Goal: Task Accomplishment & Management: Manage account settings

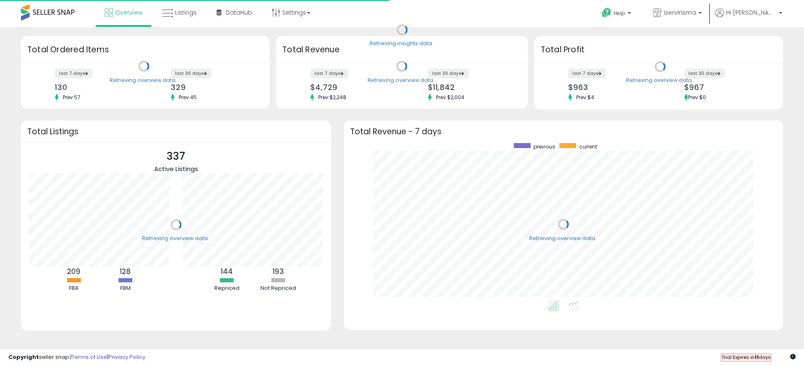
scroll to position [158, 422]
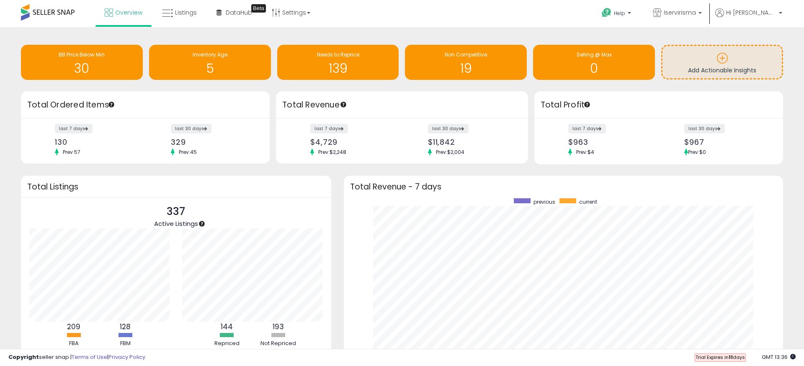
click at [270, 92] on div "Retrieving overview data.. Total Ordered Items last 7 days 130 Prev: 57 last 30…" at bounding box center [144, 127] width 258 height 73
click at [239, 12] on span "DataHub" at bounding box center [239, 12] width 26 height 8
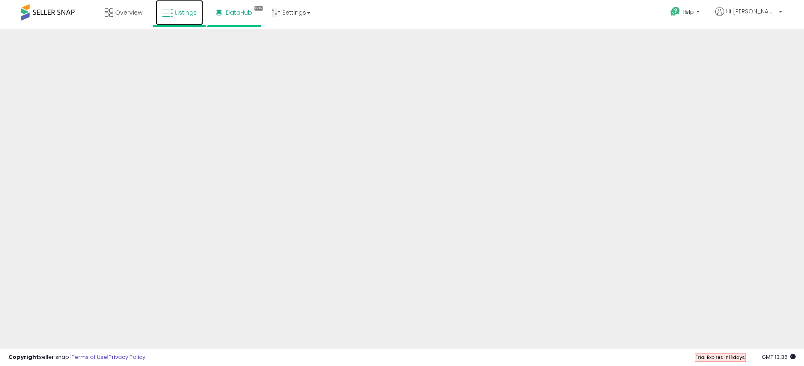
click at [170, 11] on icon at bounding box center [167, 13] width 11 height 11
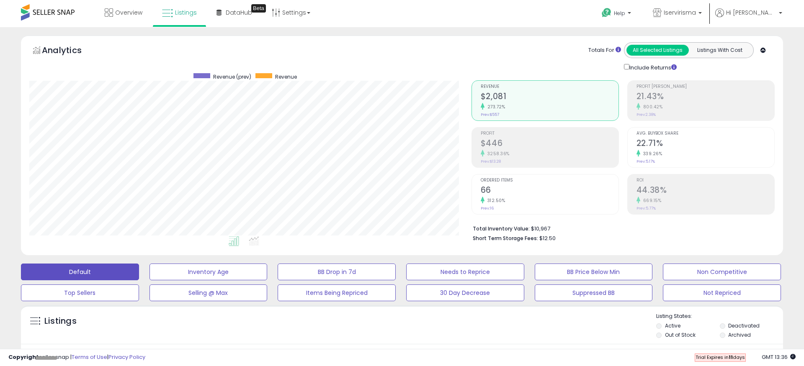
scroll to position [2, 0]
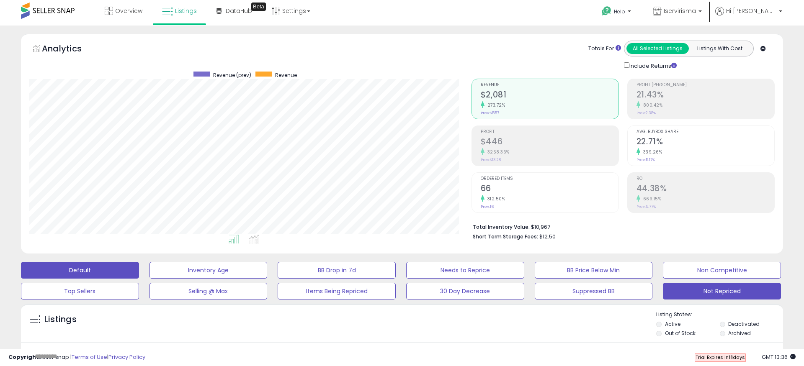
click at [730, 296] on button "Not Repriced" at bounding box center [722, 291] width 118 height 17
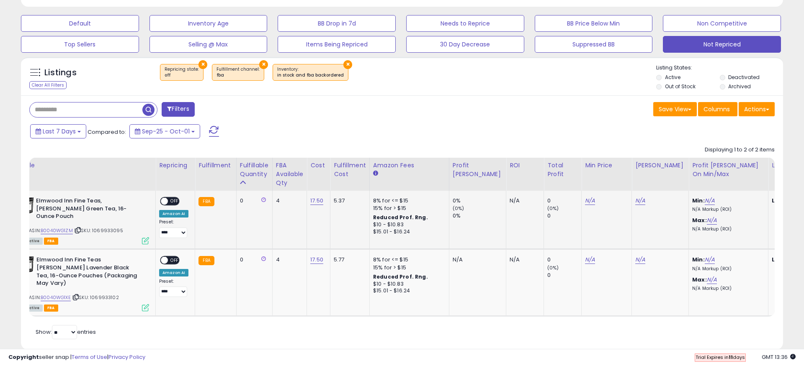
scroll to position [0, 30]
click at [705, 202] on link "N/A" at bounding box center [710, 201] width 10 height 8
type input "**"
click button "submit" at bounding box center [710, 179] width 14 height 13
click at [707, 219] on link "N/A" at bounding box center [712, 220] width 10 height 8
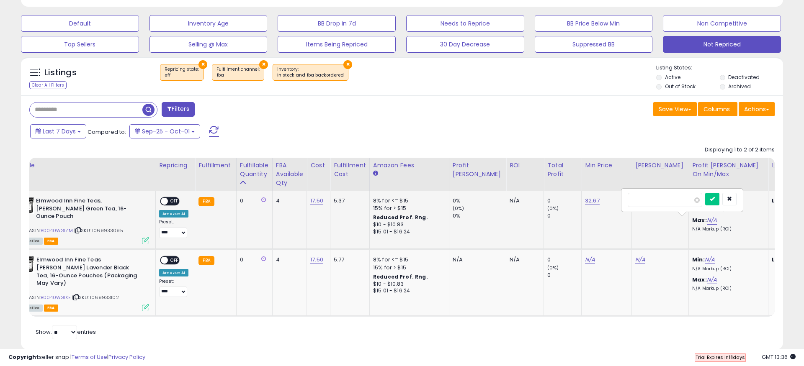
type input "**"
click button "submit" at bounding box center [712, 199] width 14 height 13
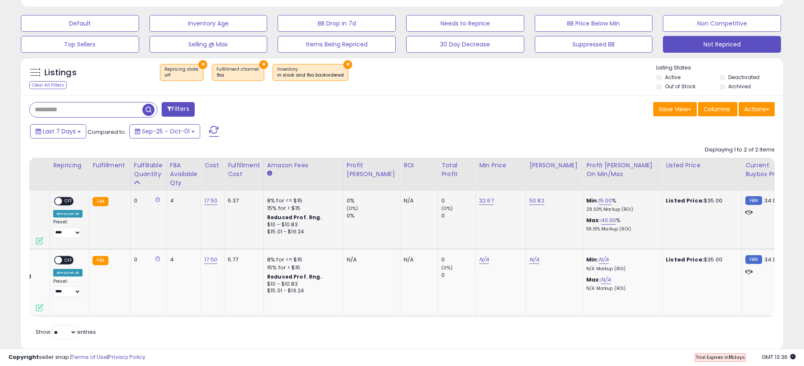
scroll to position [0, 0]
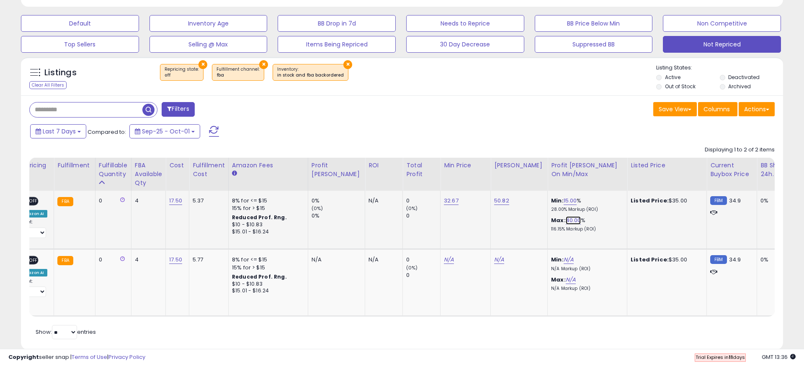
click at [566, 221] on link "40.00" at bounding box center [573, 220] width 15 height 8
drag, startPoint x: 517, startPoint y: 204, endPoint x: 467, endPoint y: 192, distance: 51.3
click at [467, 192] on tr "**********" at bounding box center [477, 220] width 1237 height 59
type input "**"
click button "submit" at bounding box center [573, 199] width 14 height 13
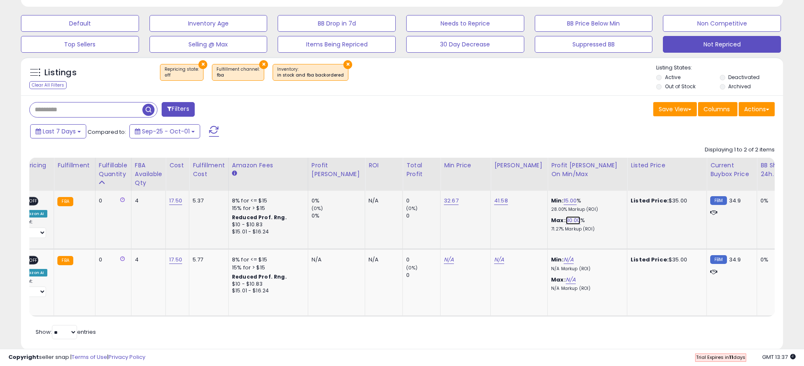
click at [566, 219] on link "30.00" at bounding box center [573, 220] width 15 height 8
drag, startPoint x: 531, startPoint y: 203, endPoint x: 486, endPoint y: 203, distance: 45.2
click at [486, 203] on div "*****" at bounding box center [543, 200] width 121 height 22
type input "**"
click button "submit" at bounding box center [573, 199] width 14 height 13
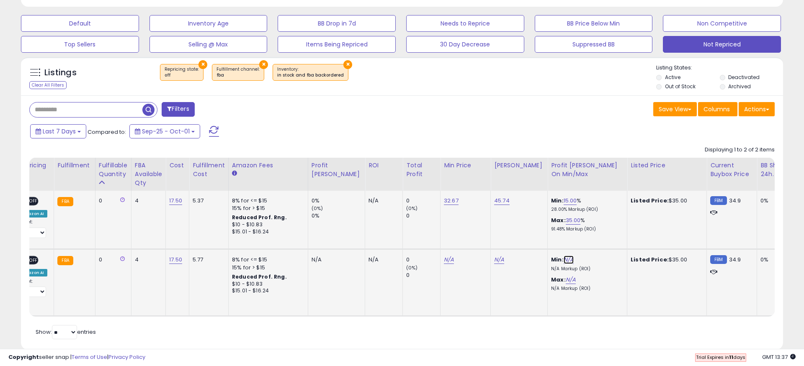
click at [563, 256] on link "N/A" at bounding box center [568, 260] width 10 height 8
type input "**"
click button "submit" at bounding box center [569, 231] width 14 height 13
click at [566, 276] on link "N/A" at bounding box center [571, 280] width 10 height 8
type input "**"
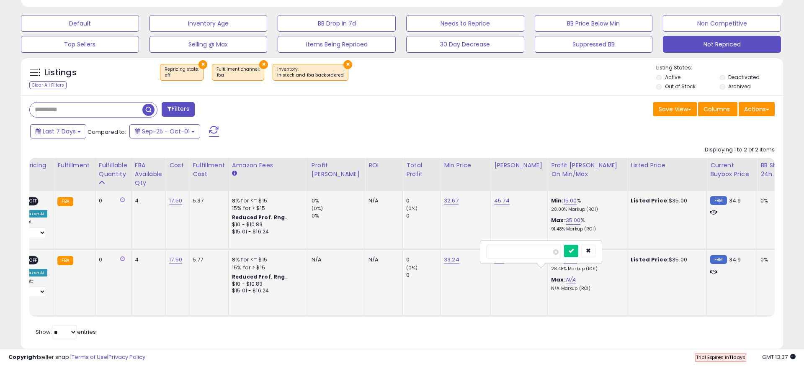
click button "submit" at bounding box center [571, 251] width 14 height 13
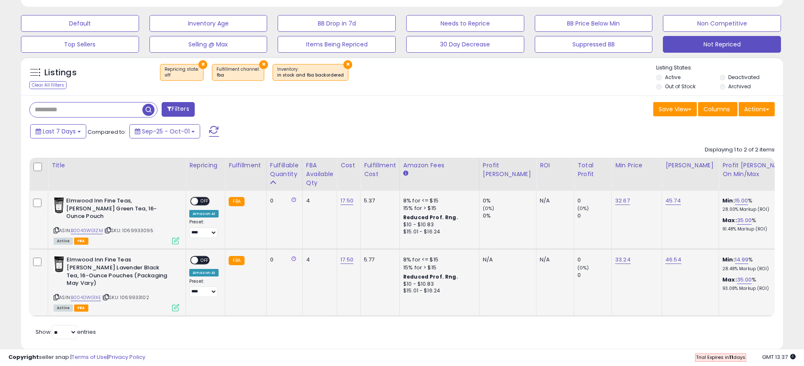
click at [194, 199] on span at bounding box center [194, 201] width 7 height 7
click at [193, 257] on span at bounding box center [194, 260] width 7 height 7
click at [199, 237] on select "**********" at bounding box center [203, 233] width 28 height 10
select select "**********"
click at [205, 292] on select "**********" at bounding box center [203, 292] width 28 height 10
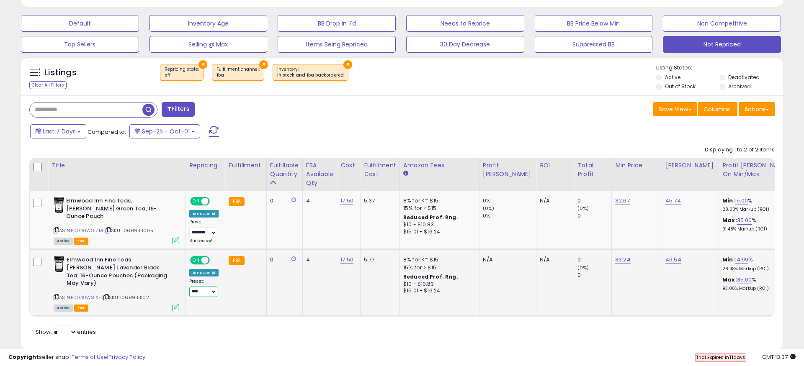
select select "**********"
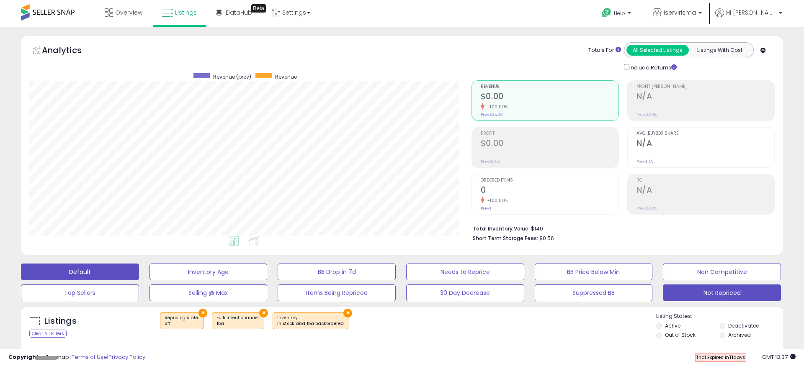
click at [101, 274] on button "Default" at bounding box center [80, 272] width 118 height 17
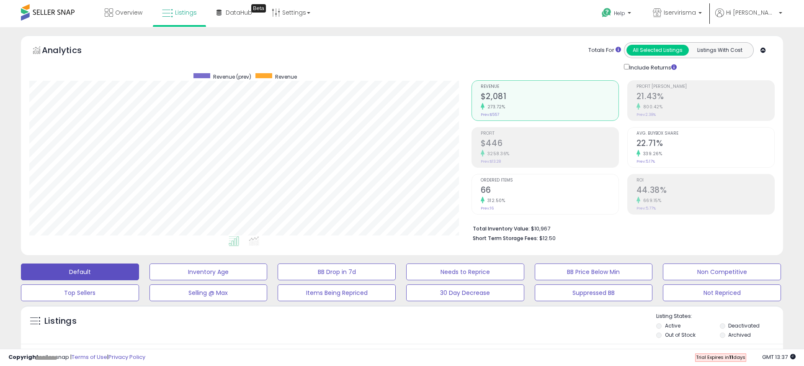
click at [389, 42] on div at bounding box center [341, 42] width 248 height 0
click at [134, 12] on span "Overview" at bounding box center [128, 12] width 27 height 8
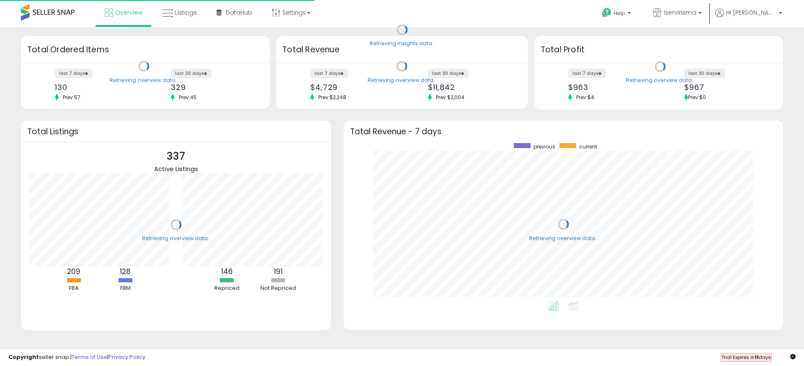
scroll to position [158, 422]
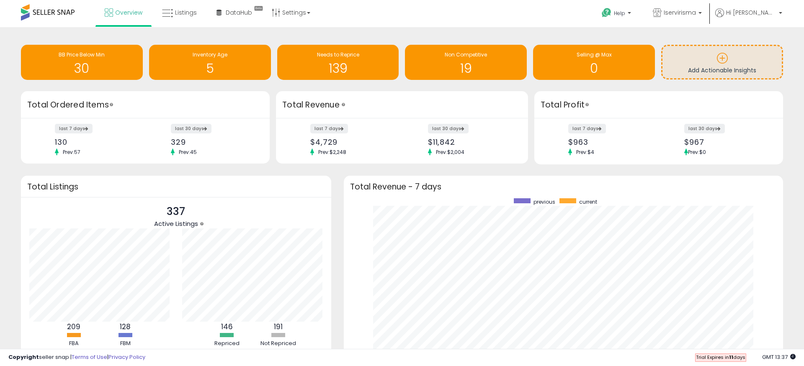
click at [337, 177] on div "Retrieving overview data.. Total Revenue - 7 days previous current" at bounding box center [563, 286] width 452 height 220
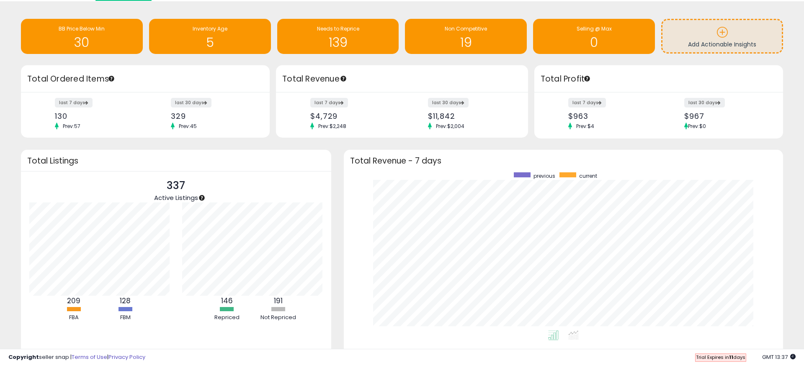
scroll to position [32, 0]
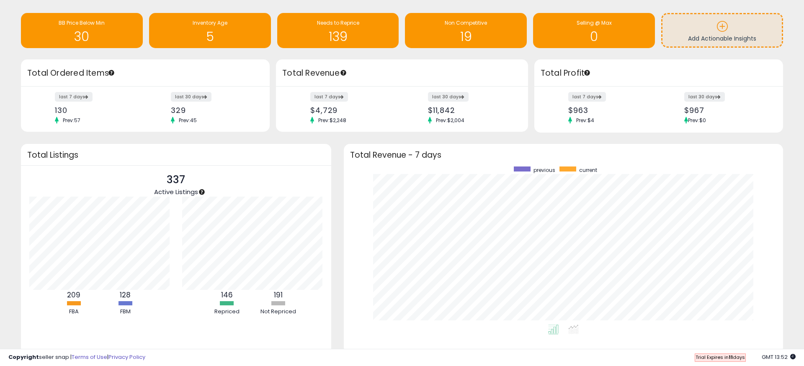
click at [531, 76] on div "Retrieving overview data.. Total Profit last 7 days $963 Prev: $4 last 30 days …" at bounding box center [660, 96] width 258 height 74
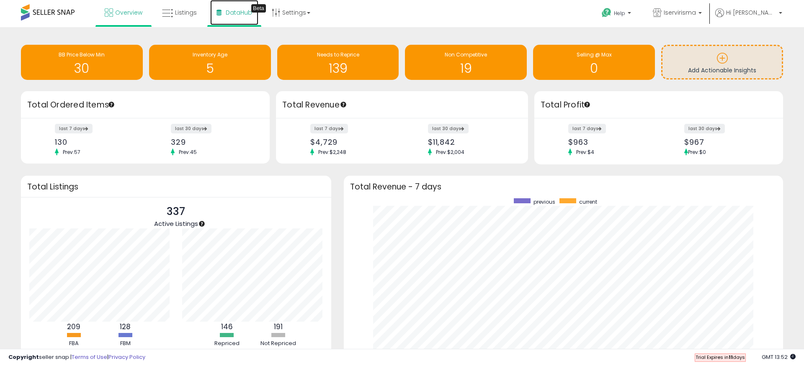
click at [239, 9] on span "DataHub" at bounding box center [239, 12] width 26 height 8
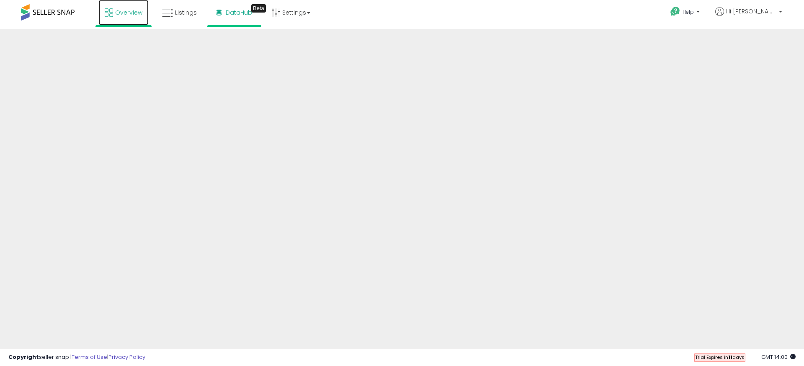
click at [137, 15] on span "Overview" at bounding box center [128, 12] width 27 height 8
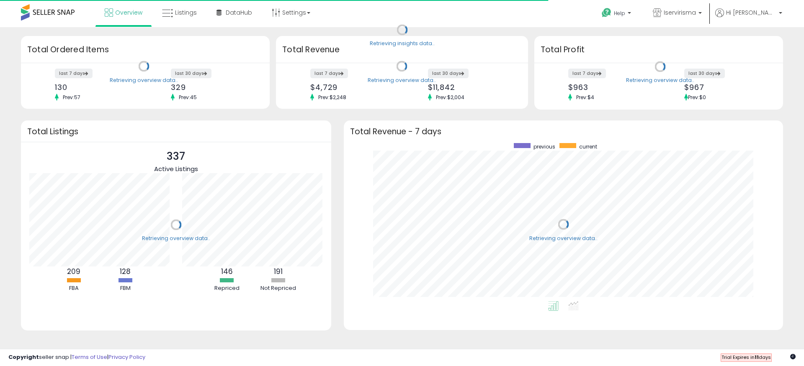
scroll to position [158, 422]
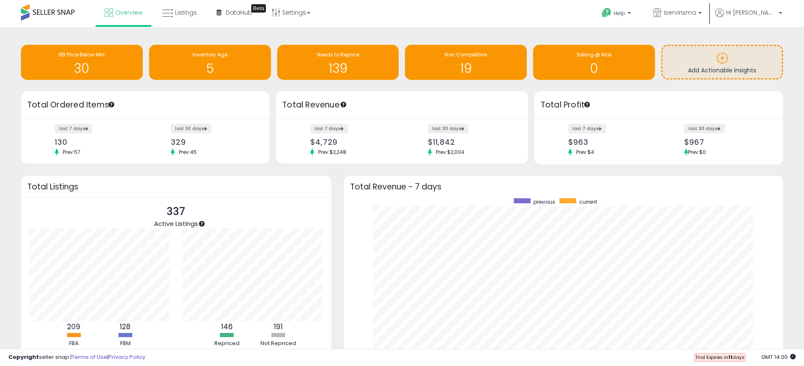
click at [384, 98] on div "Total Revenue" at bounding box center [402, 104] width 252 height 27
click at [530, 31] on div "Retrieving insights data.. BB Price Below Min 30 Inventory Age 5 Needs to Repri…" at bounding box center [402, 227] width 804 height 401
click at [471, 35] on div "Retrieving insights data.. BB Price Below Min 30 Inventory Age 5 Needs to Repri…" at bounding box center [402, 227] width 804 height 401
click at [456, 33] on div "Retrieving insights data.. BB Price Below Min 30 Inventory Age 5 Needs to Repri…" at bounding box center [402, 227] width 804 height 401
click at [447, 31] on div "Retrieving insights data.. BB Price Below Min 30 Inventory Age 5 Needs to Repri…" at bounding box center [402, 227] width 804 height 401
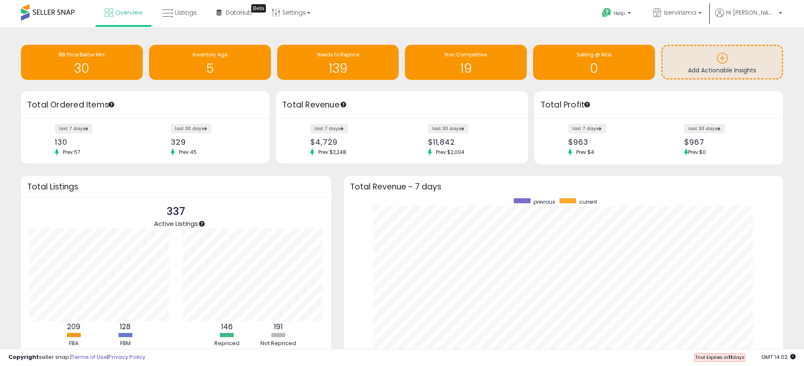
click at [340, 184] on div "Retrieving overview data.. Total Revenue - 7 days previous current" at bounding box center [563, 286] width 452 height 220
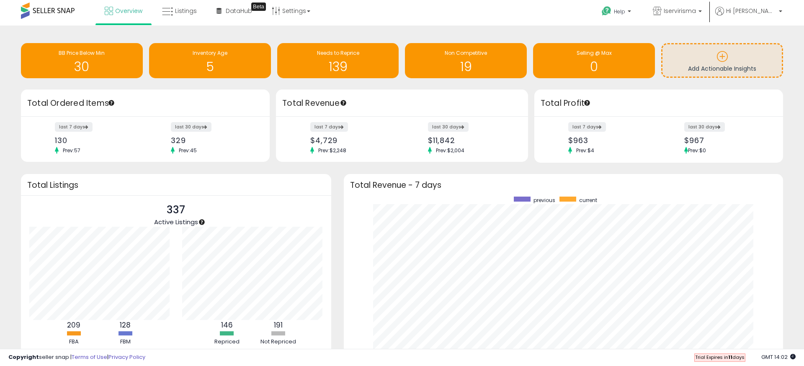
scroll to position [0, 0]
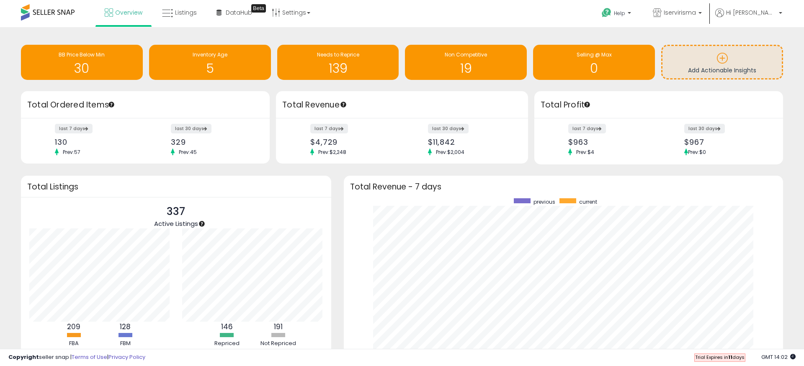
click at [279, 169] on div "Retrieving insights data.. BB Price Below Min 30 Inventory Age 5 Needs to Repri…" at bounding box center [401, 222] width 795 height 372
click at [281, 167] on div "Retrieving insights data.. BB Price Below Min 30 Inventory Age 5 Needs to Repri…" at bounding box center [401, 222] width 795 height 372
click at [373, 162] on div "last 7 days $4,729 Prev: $2,248 last 30 days $11,842 Prev: $2,004" at bounding box center [402, 141] width 252 height 46
click at [475, 168] on div "Retrieving insights data.. BB Price Below Min 30 Inventory Age 5 Needs to Repri…" at bounding box center [401, 222] width 795 height 372
click at [583, 146] on div "$963" at bounding box center [610, 142] width 84 height 9
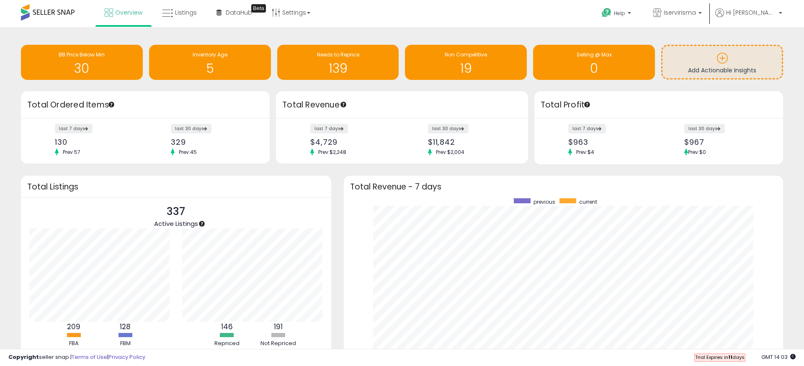
click at [384, 172] on div "Retrieving insights data.. BB Price Below Min 30 Inventory Age 5 Needs to Repri…" at bounding box center [401, 222] width 795 height 372
click at [322, 162] on div "last 7 days $4,729 Prev: $2,248 last 30 days $11,842 Prev: $2,004" at bounding box center [402, 141] width 252 height 46
click at [286, 164] on div "Retrieving overview data.. Total Ordered Items last 7 days 130 Prev: 57 last 30…" at bounding box center [402, 128] width 774 height 74
click at [210, 89] on div "Retrieving insights data.. BB Price Below Min 30 Inventory Age 5 Needs to Repri…" at bounding box center [402, 64] width 774 height 56
click at [173, 10] on link "Listings" at bounding box center [179, 12] width 47 height 25
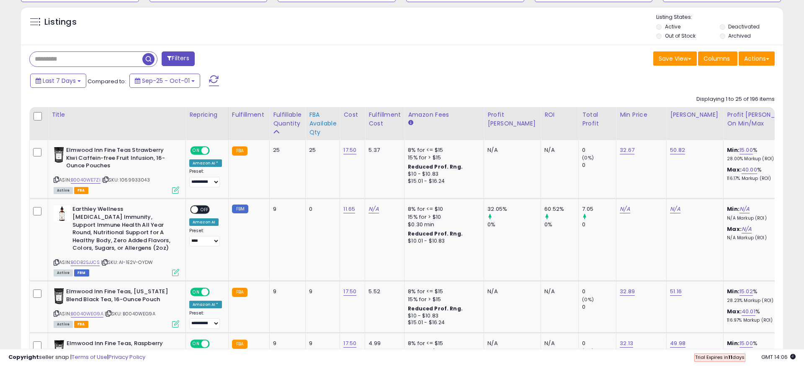
scroll to position [295, 0]
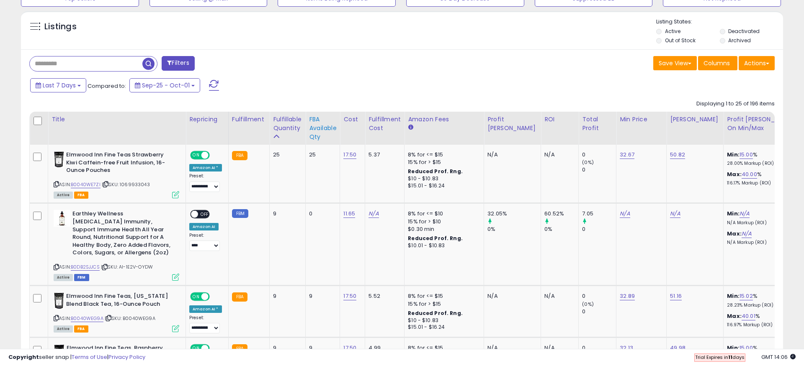
click at [315, 122] on div "FBA Available Qty" at bounding box center [322, 128] width 27 height 26
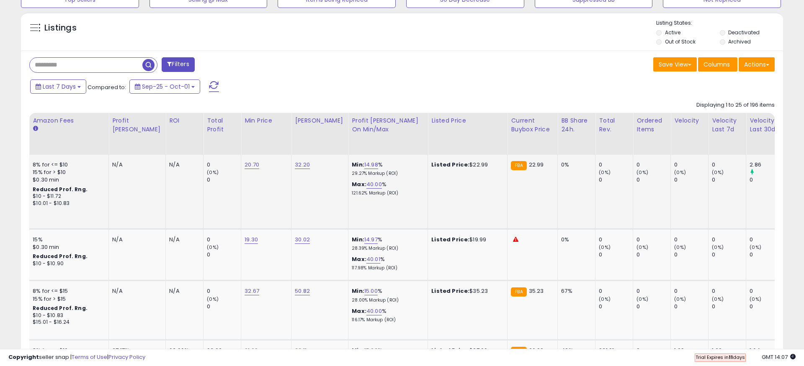
scroll to position [0, 392]
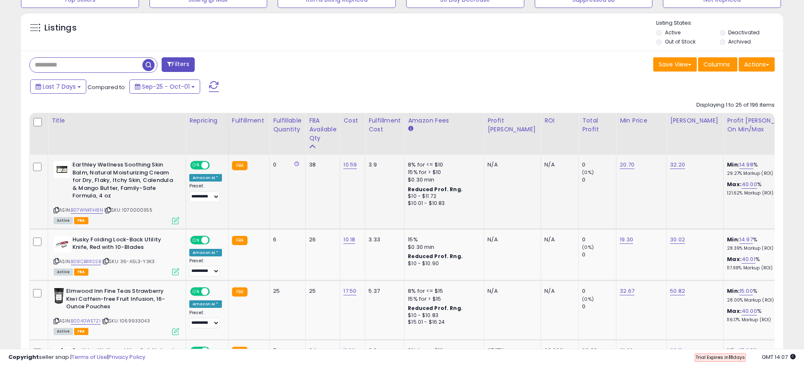
click at [279, 184] on td "0" at bounding box center [288, 192] width 36 height 74
drag, startPoint x: 113, startPoint y: 193, endPoint x: 77, endPoint y: 164, distance: 45.8
click at [77, 164] on b "Earthley Wellness Soothing Skin Balm, Natural Moisturizing Cream for Dry, Flaky…" at bounding box center [123, 181] width 102 height 41
click at [321, 192] on td "38" at bounding box center [323, 192] width 34 height 74
drag, startPoint x: 314, startPoint y: 164, endPoint x: 307, endPoint y: 163, distance: 7.2
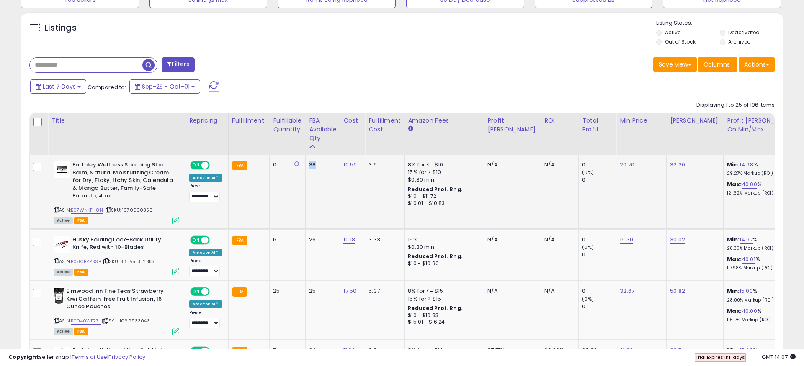
click at [309, 163] on div "38" at bounding box center [321, 165] width 24 height 8
click at [90, 211] on link "B07WNKFH8N" at bounding box center [87, 210] width 32 height 7
click at [348, 214] on td "10.59" at bounding box center [352, 192] width 25 height 74
drag, startPoint x: 313, startPoint y: 165, endPoint x: 305, endPoint y: 165, distance: 8.0
click at [306, 165] on td "38" at bounding box center [323, 192] width 34 height 74
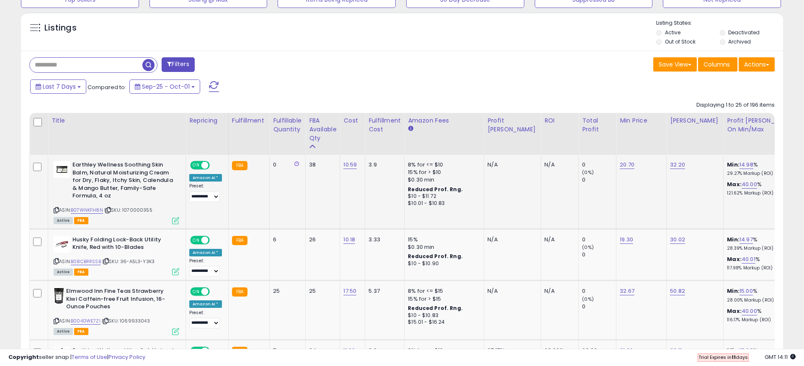
click at [306, 183] on td "38" at bounding box center [323, 192] width 34 height 74
click at [276, 126] on div "Fulfillable Quantity" at bounding box center [287, 125] width 29 height 18
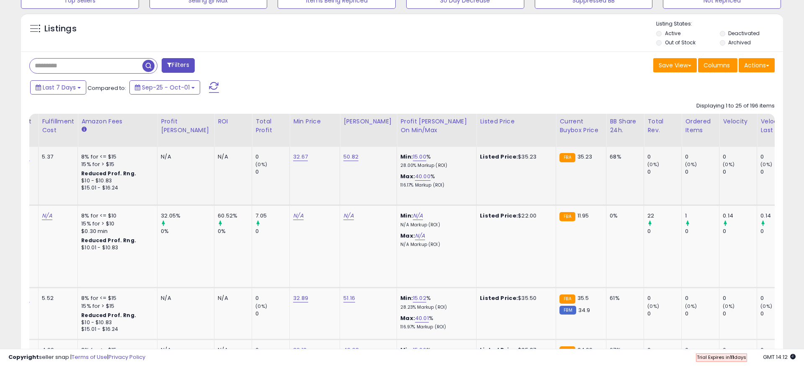
scroll to position [0, 329]
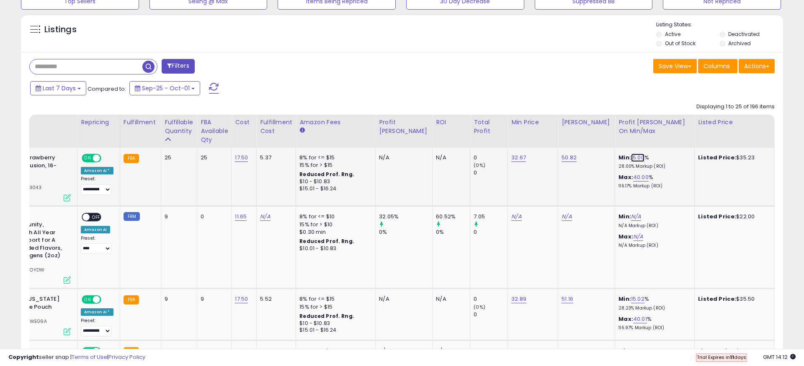
click at [631, 159] on link "15.00" at bounding box center [637, 158] width 13 height 8
click at [607, 137] on input "*****" at bounding box center [591, 137] width 75 height 14
drag, startPoint x: 589, startPoint y: 139, endPoint x: 558, endPoint y: 138, distance: 31.4
click at [558, 138] on input "*****" at bounding box center [591, 137] width 75 height 14
click at [646, 170] on div "Min: 15.00 ***** % 28.00% Markup (ROI) Max: 40.00 % 116.17% Markup (ROI)" at bounding box center [652, 171] width 69 height 35
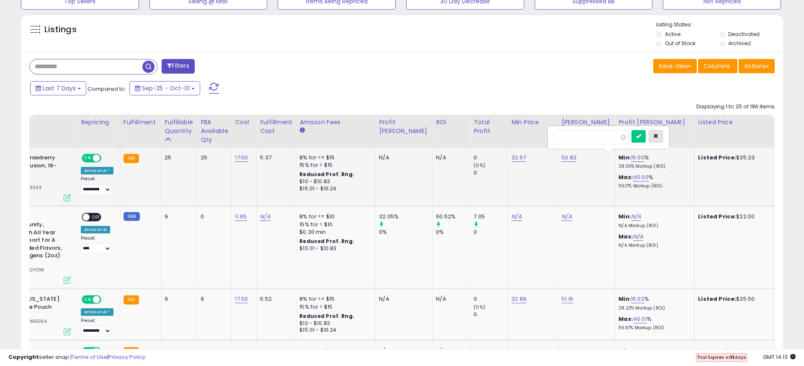
click at [657, 135] on button "button" at bounding box center [655, 136] width 14 height 13
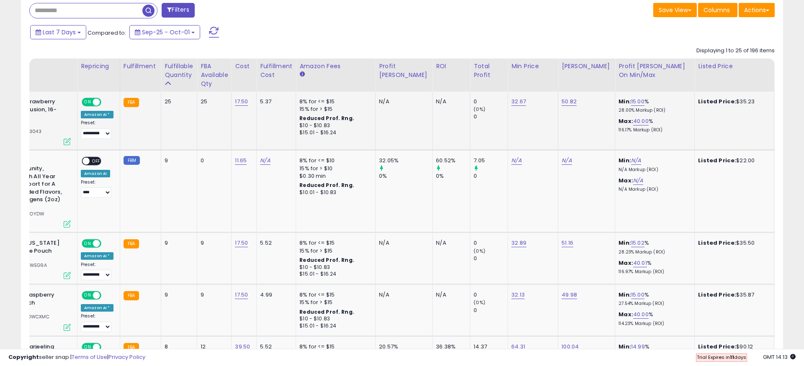
scroll to position [350, 0]
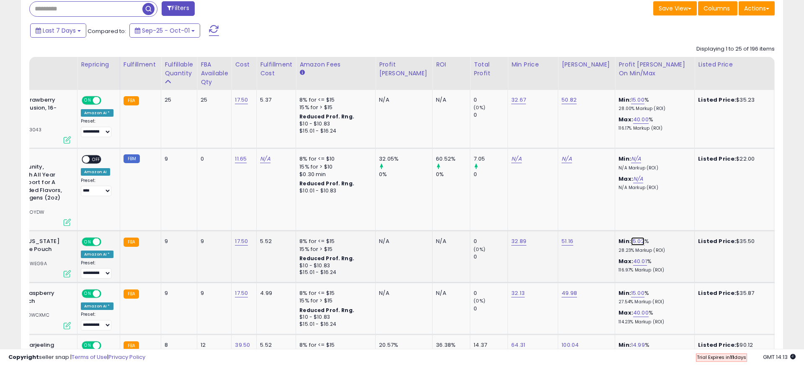
click at [631, 240] on link "15.02" at bounding box center [637, 241] width 13 height 8
type input "*****"
click at [640, 220] on icon "submit" at bounding box center [637, 219] width 5 height 5
click at [631, 241] on link "15.01" at bounding box center [637, 241] width 12 height 8
drag, startPoint x: 597, startPoint y: 219, endPoint x: 554, endPoint y: 219, distance: 42.7
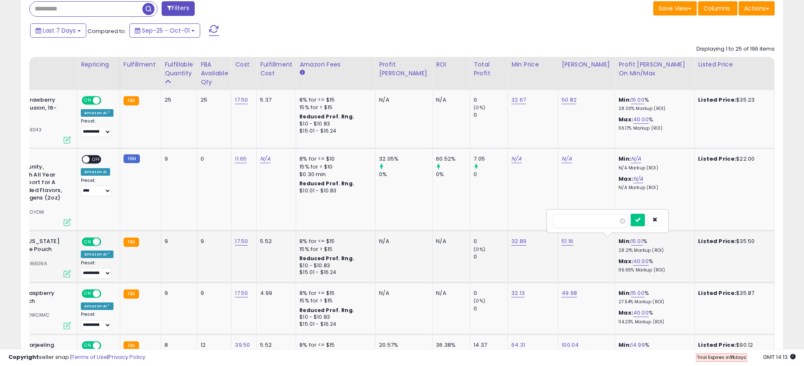
click at [554, 219] on input "*****" at bounding box center [590, 221] width 75 height 14
type input "**"
click button "submit" at bounding box center [637, 220] width 14 height 13
click at [618, 266] on div "Max: 40.00 % 116.95% Markup (ROI)" at bounding box center [652, 265] width 69 height 15
click at [615, 221] on td "Min: N/A N/A Markup (ROI) Max: N/A N/A Markup (ROI)" at bounding box center [655, 190] width 80 height 82
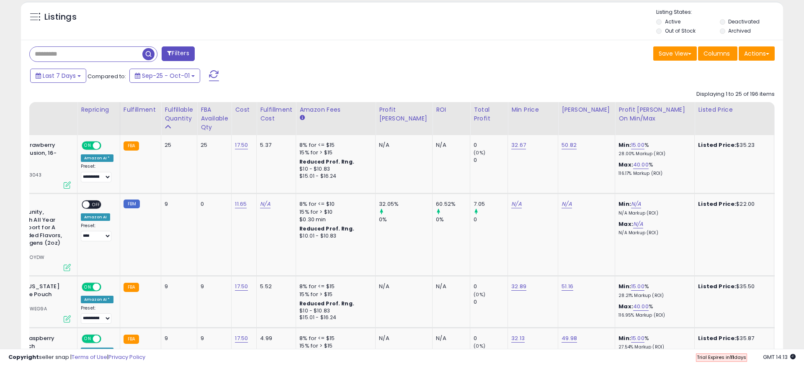
scroll to position [303, 0]
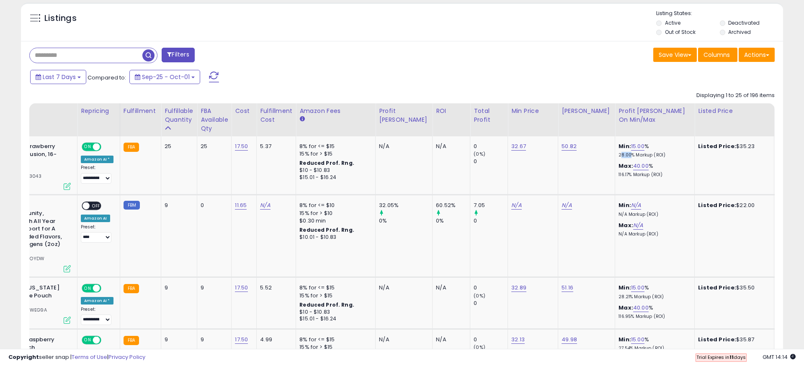
drag, startPoint x: 591, startPoint y: 155, endPoint x: 599, endPoint y: 155, distance: 8.0
click at [618, 155] on p "28.00% Markup (ROI)" at bounding box center [652, 155] width 69 height 6
drag, startPoint x: 591, startPoint y: 173, endPoint x: 597, endPoint y: 173, distance: 6.3
click at [618, 173] on p "116.17% Markup (ROI)" at bounding box center [652, 175] width 69 height 6
click at [564, 167] on td "50.82" at bounding box center [586, 165] width 57 height 59
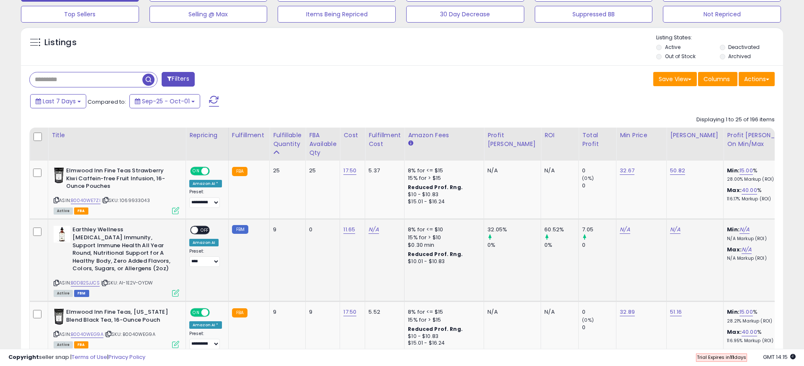
scroll to position [279, 0]
click at [62, 78] on input "text" at bounding box center [86, 79] width 113 height 15
type input "*****"
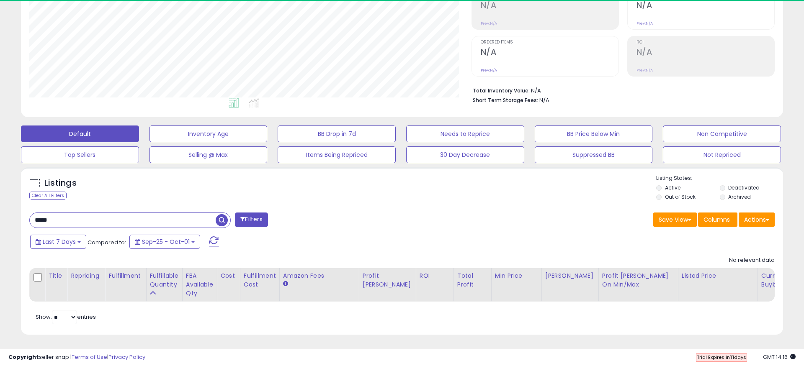
scroll to position [172, 442]
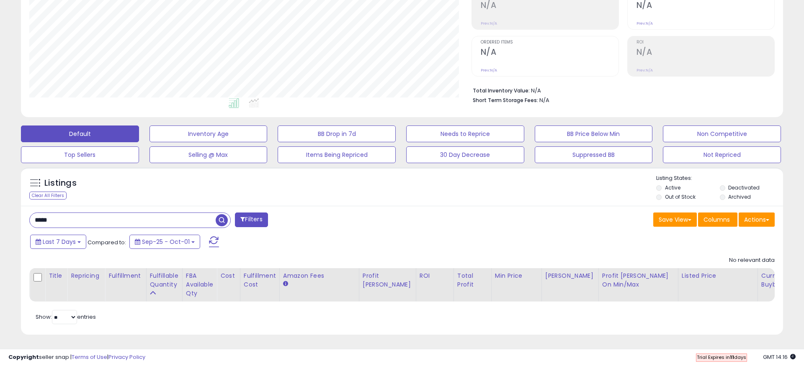
click at [170, 214] on input "*****" at bounding box center [123, 220] width 186 height 15
drag, startPoint x: 167, startPoint y: 214, endPoint x: 33, endPoint y: 214, distance: 133.1
click at [33, 214] on input "*****" at bounding box center [123, 220] width 186 height 15
click at [392, 213] on div "Filters" at bounding box center [212, 221] width 379 height 17
click at [332, 225] on div "Filters" at bounding box center [212, 221] width 379 height 17
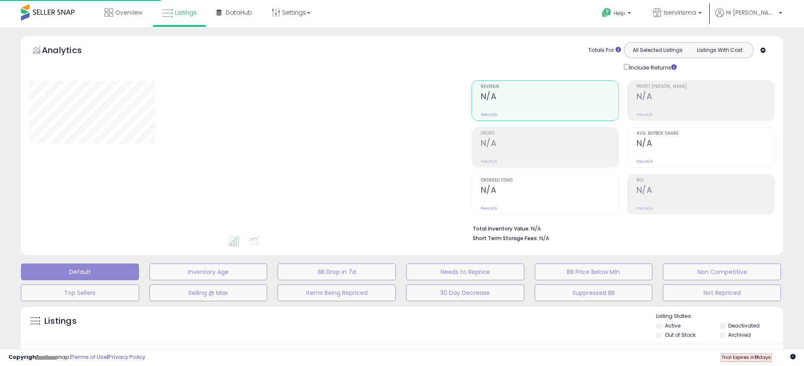
scroll to position [138, 0]
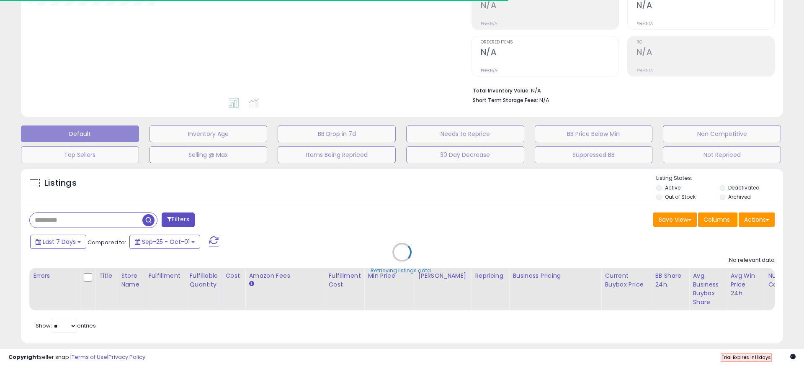
type input "*****"
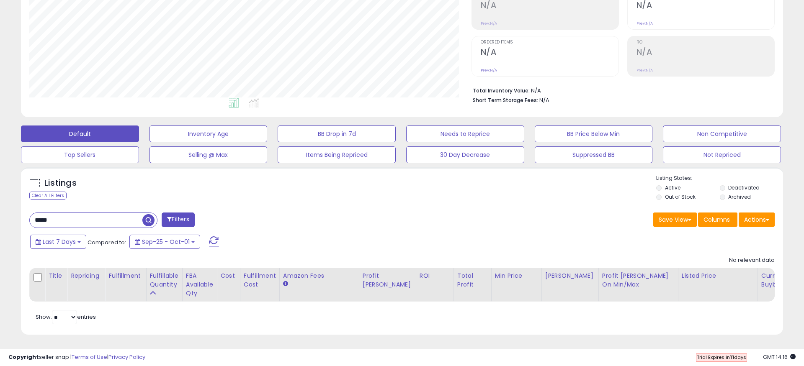
scroll to position [172, 442]
drag, startPoint x: 111, startPoint y: 221, endPoint x: 10, endPoint y: 221, distance: 100.5
click at [10, 221] on div "**********" at bounding box center [401, 121] width 795 height 448
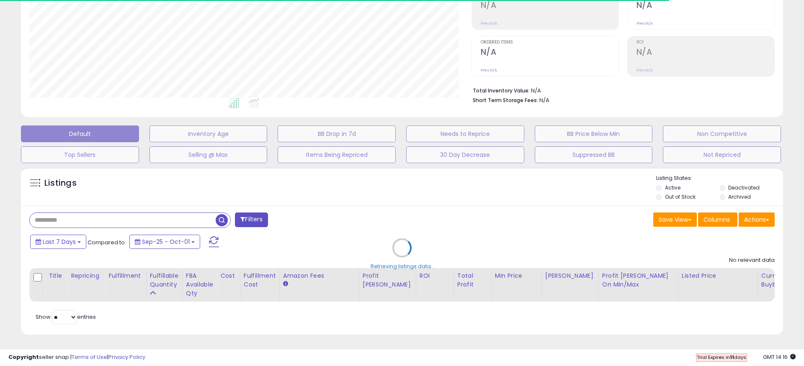
select select "*"
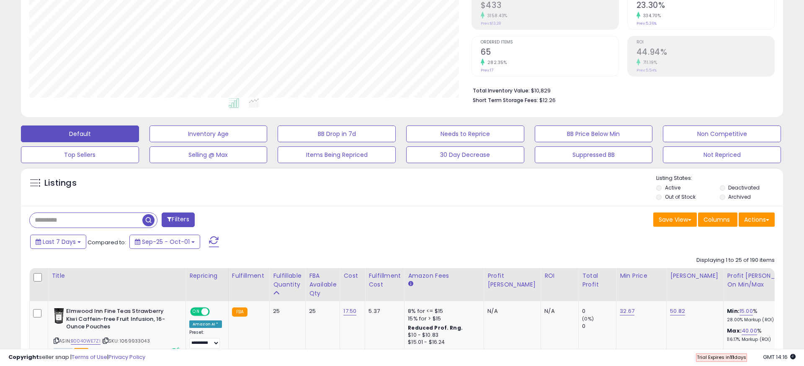
click at [184, 217] on button "Filters" at bounding box center [178, 220] width 33 height 15
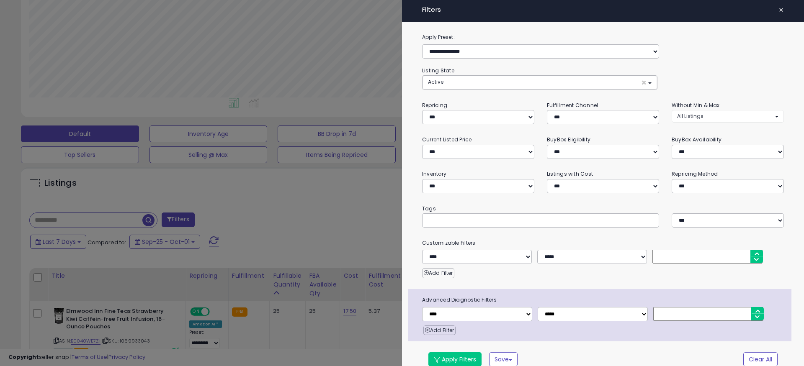
click at [302, 194] on div at bounding box center [402, 183] width 804 height 366
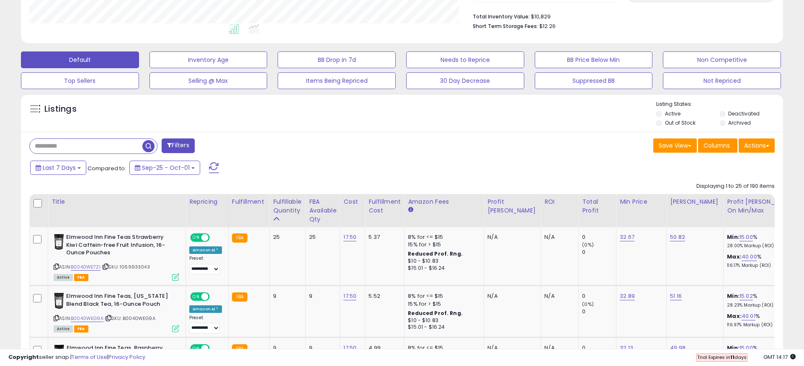
scroll to position [213, 0]
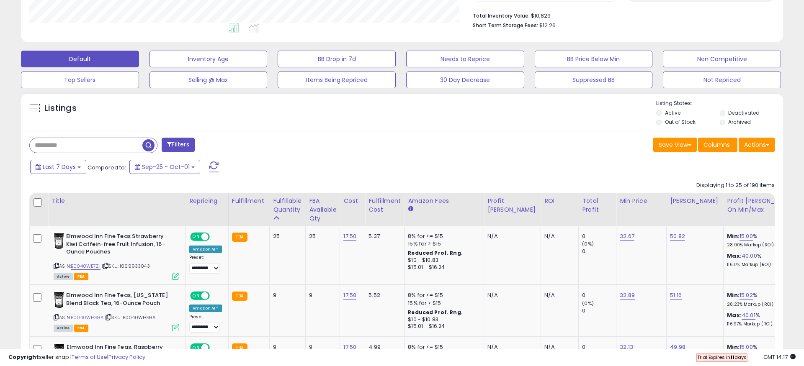
click at [286, 159] on div "Last 7 Days Compared to: Sep-25 - Oct-01" at bounding box center [307, 168] width 559 height 19
click at [99, 141] on input "text" at bounding box center [123, 145] width 186 height 15
click at [353, 175] on div "Last 7 Days Compared to: Sep-25 - Oct-01" at bounding box center [307, 168] width 559 height 19
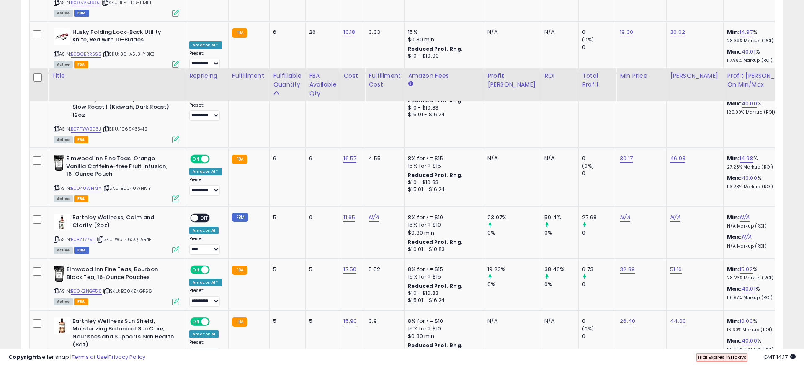
scroll to position [1851, 0]
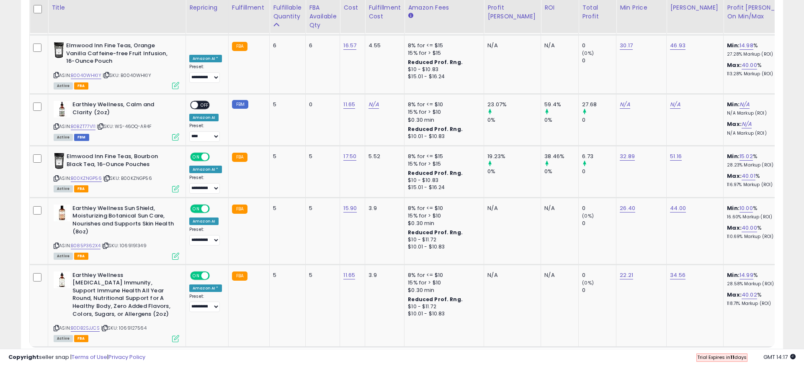
click at [72, 356] on select "** **" at bounding box center [64, 363] width 25 height 14
select select "**"
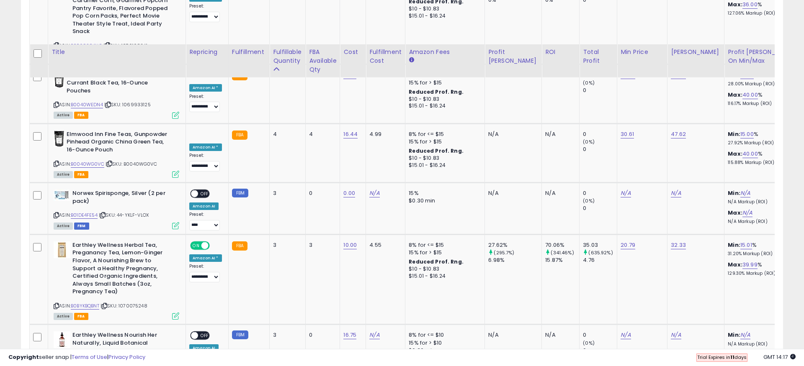
scroll to position [3528, 0]
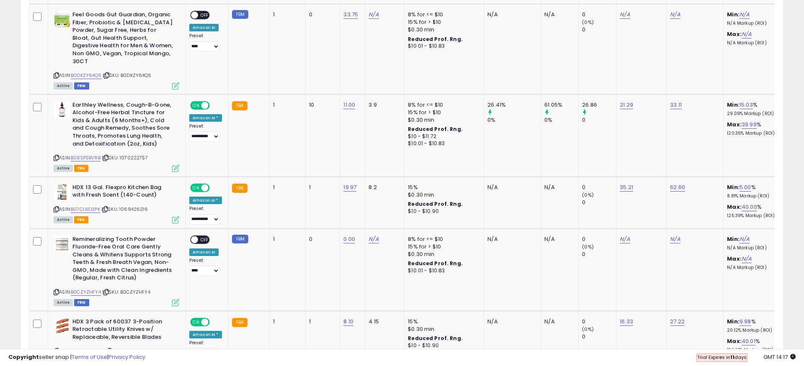
scroll to position [3584, 0]
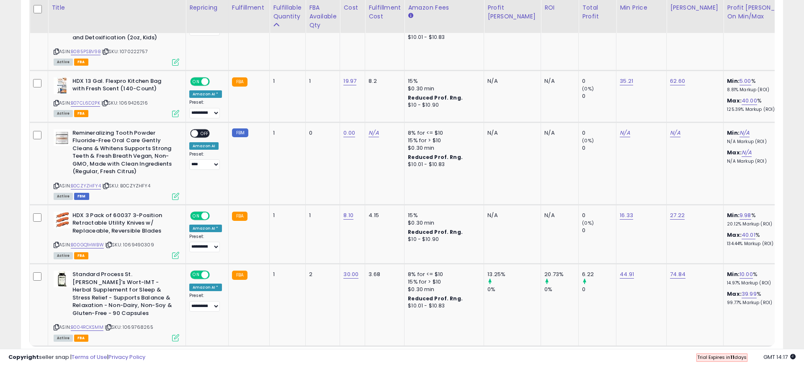
click at [723, 355] on link "3" at bounding box center [724, 362] width 14 height 14
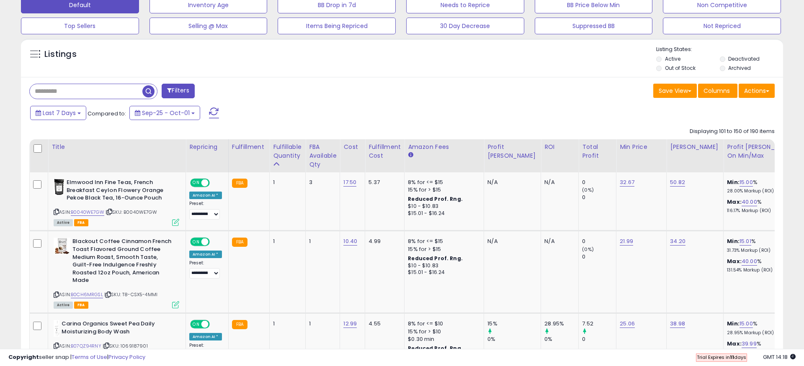
scroll to position [239, 0]
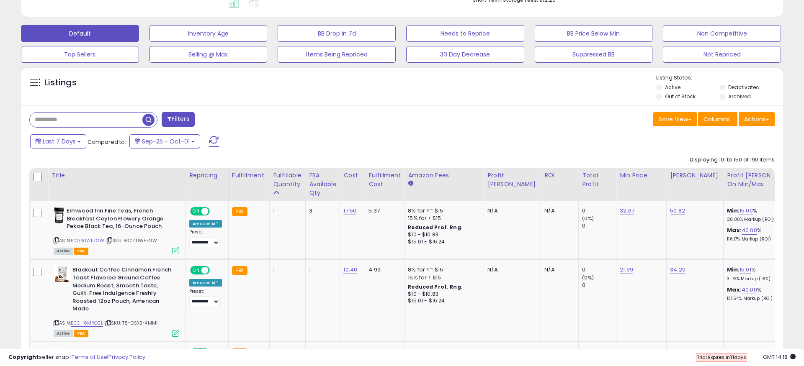
click at [58, 122] on input "text" at bounding box center [86, 120] width 113 height 15
type input "**********"
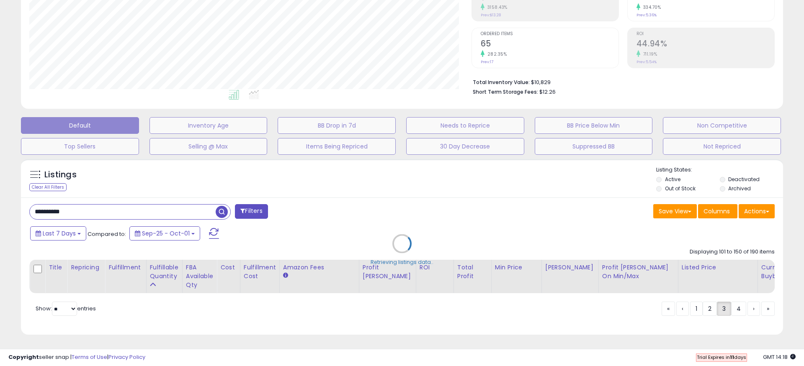
scroll to position [138, 0]
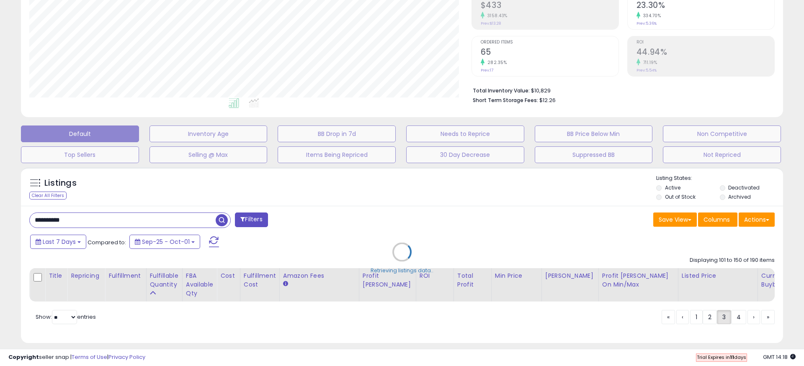
click at [147, 118] on div "Analytics Totals For All Selected Listings Listings With Cost Include Returns" at bounding box center [402, 9] width 774 height 224
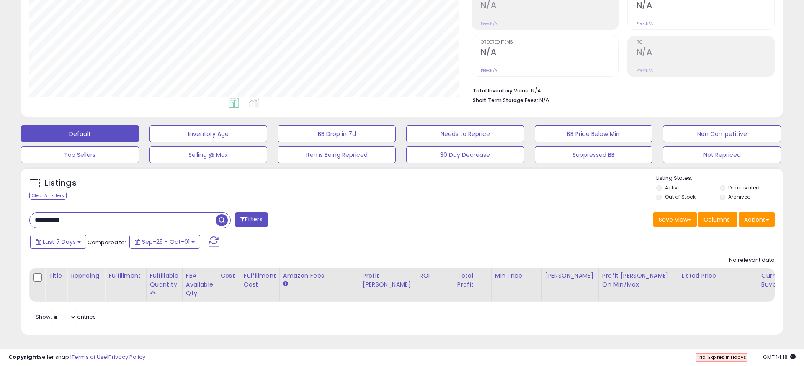
scroll to position [172, 442]
click at [660, 195] on li "Out of Stock" at bounding box center [687, 197] width 62 height 9
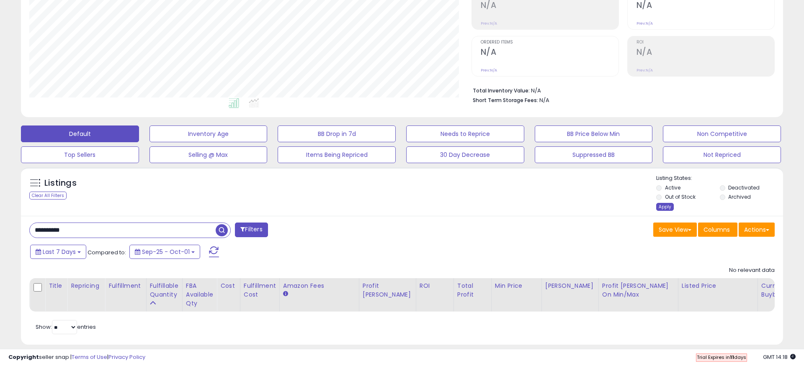
click at [664, 207] on div "Apply" at bounding box center [665, 207] width 18 height 8
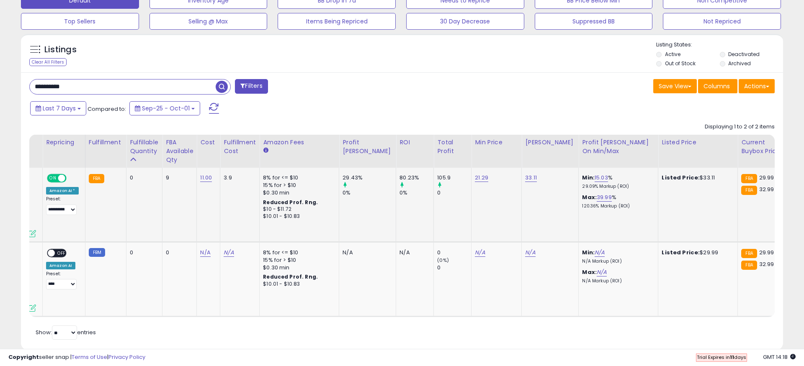
scroll to position [0, 0]
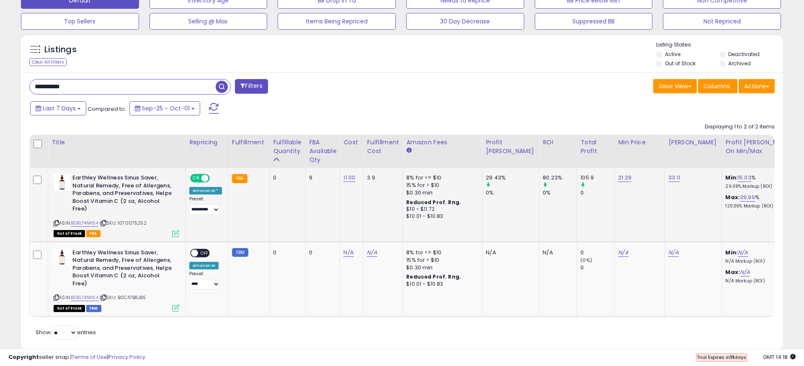
click at [310, 180] on div "9" at bounding box center [321, 178] width 24 height 8
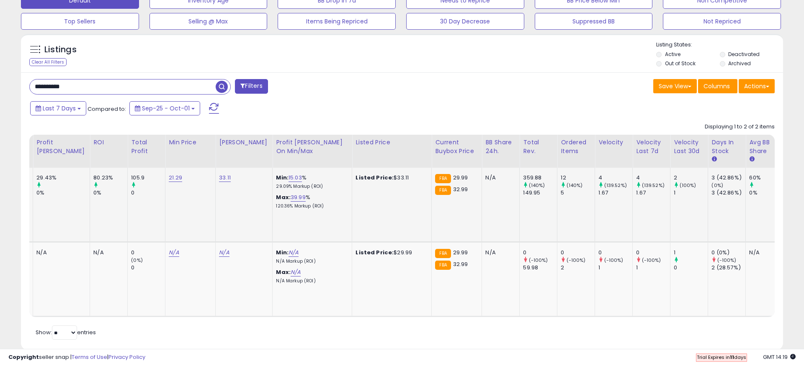
drag, startPoint x: 364, startPoint y: 178, endPoint x: 377, endPoint y: 178, distance: 13.0
click at [377, 178] on div "Listed Price: $33.11" at bounding box center [389, 178] width 69 height 8
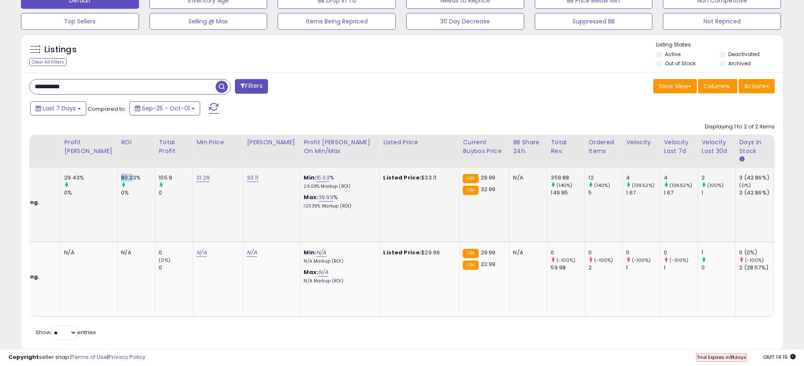
drag, startPoint x: 99, startPoint y: 178, endPoint x: 111, endPoint y: 178, distance: 12.6
click at [121, 178] on div "80.23%" at bounding box center [138, 178] width 34 height 8
drag, startPoint x: 62, startPoint y: 177, endPoint x: 74, endPoint y: 179, distance: 12.6
click at [74, 179] on div "29.43%" at bounding box center [90, 178] width 53 height 8
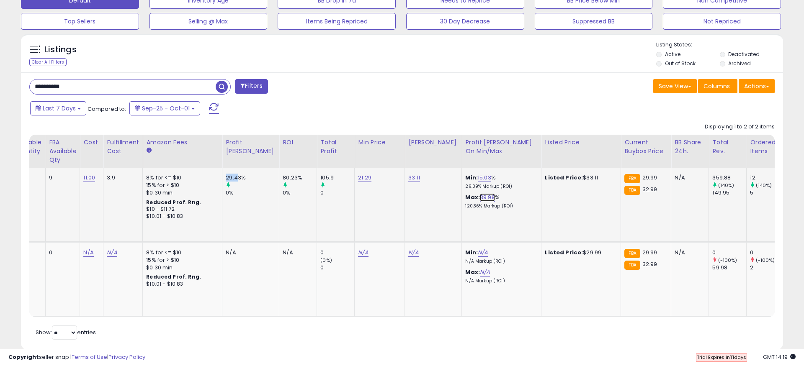
click at [480, 199] on link "39.99" at bounding box center [487, 197] width 15 height 8
click at [507, 174] on icon "button" at bounding box center [503, 175] width 5 height 5
click at [405, 221] on td "33.11" at bounding box center [433, 205] width 57 height 74
click at [465, 198] on b "Max:" at bounding box center [472, 197] width 15 height 8
click at [480, 197] on link "39.99" at bounding box center [487, 197] width 15 height 8
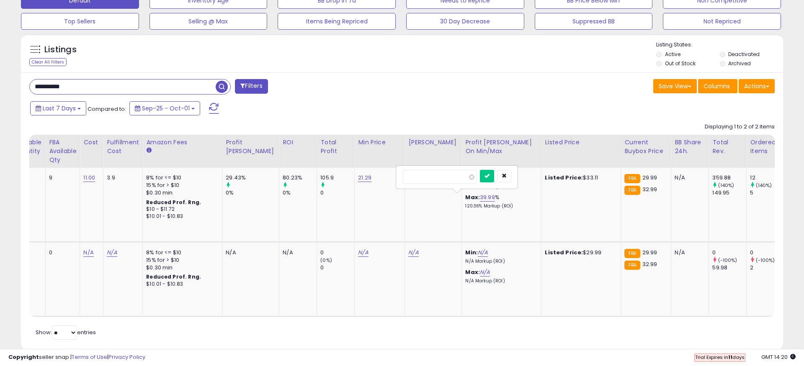
click at [405, 215] on td "33.11" at bounding box center [433, 205] width 57 height 74
click at [507, 177] on icon "button" at bounding box center [503, 175] width 5 height 5
click at [408, 177] on link "33.11" at bounding box center [414, 178] width 12 height 8
drag, startPoint x: 368, startPoint y: 159, endPoint x: 257, endPoint y: 159, distance: 111.3
click at [257, 159] on table "Title Repricing" at bounding box center [389, 226] width 1241 height 183
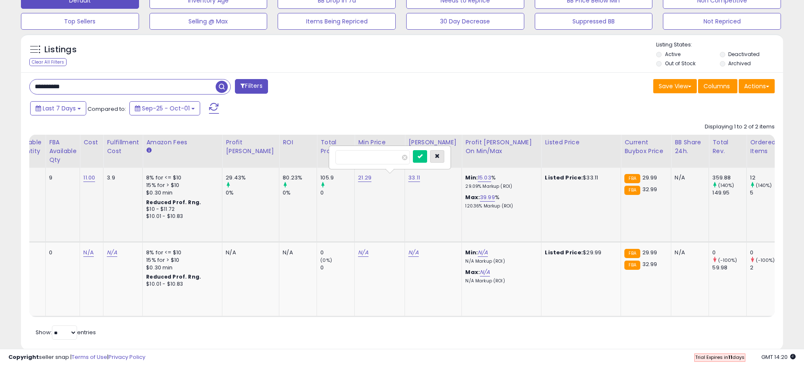
click at [440, 157] on icon "button" at bounding box center [437, 156] width 5 height 5
click at [358, 178] on link "21.29" at bounding box center [364, 178] width 13 height 8
click at [395, 159] on button "button" at bounding box center [388, 156] width 14 height 13
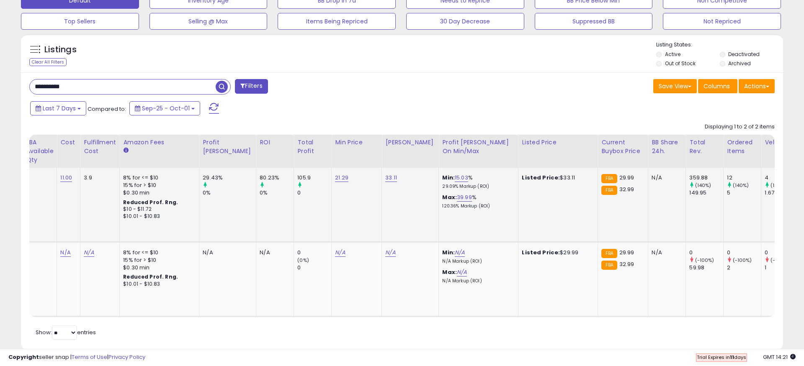
scroll to position [0, 303]
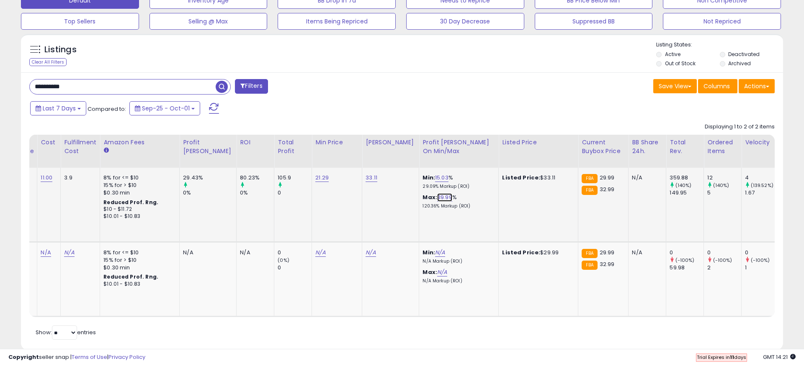
click at [437, 199] on link "39.99" at bounding box center [444, 197] width 15 height 8
drag, startPoint x: 390, startPoint y: 180, endPoint x: 358, endPoint y: 179, distance: 31.8
click at [358, 179] on div "*****" at bounding box center [414, 177] width 121 height 22
type input "**"
click button "submit" at bounding box center [444, 176] width 14 height 13
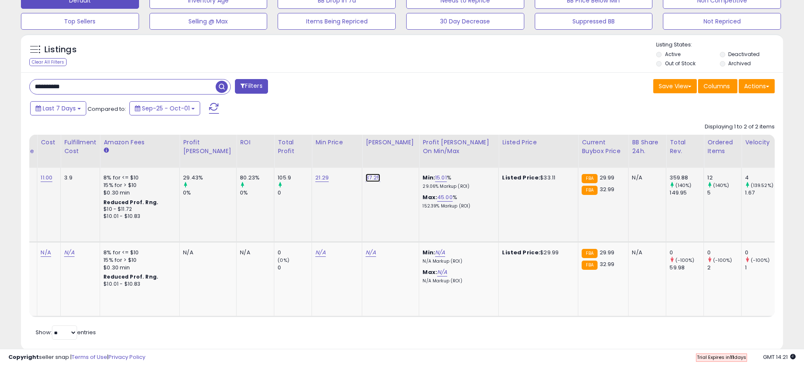
click at [365, 176] on link "37.25" at bounding box center [372, 178] width 15 height 8
click at [399, 157] on icon "button" at bounding box center [395, 156] width 5 height 5
click at [367, 208] on td "37.25" at bounding box center [390, 205] width 57 height 74
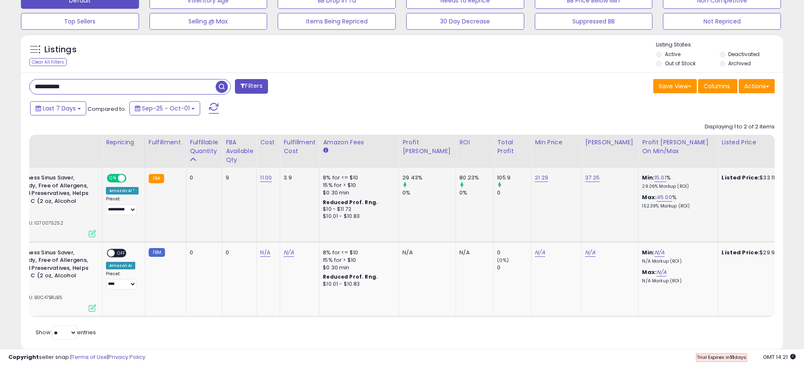
scroll to position [0, 77]
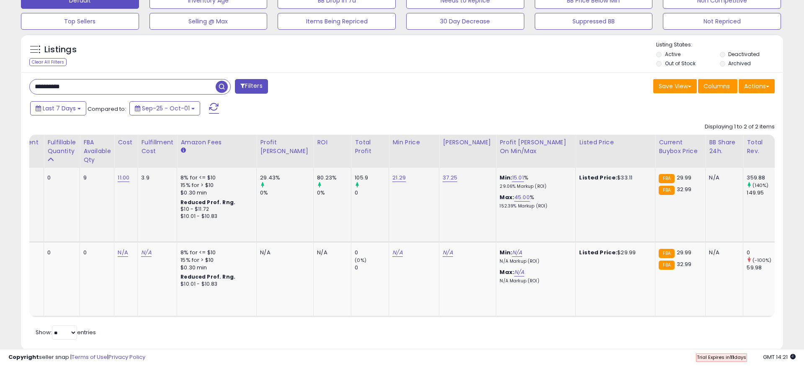
drag, startPoint x: 603, startPoint y: 177, endPoint x: 589, endPoint y: 176, distance: 13.8
click at [589, 176] on div "Listed Price: $33.11" at bounding box center [613, 178] width 69 height 8
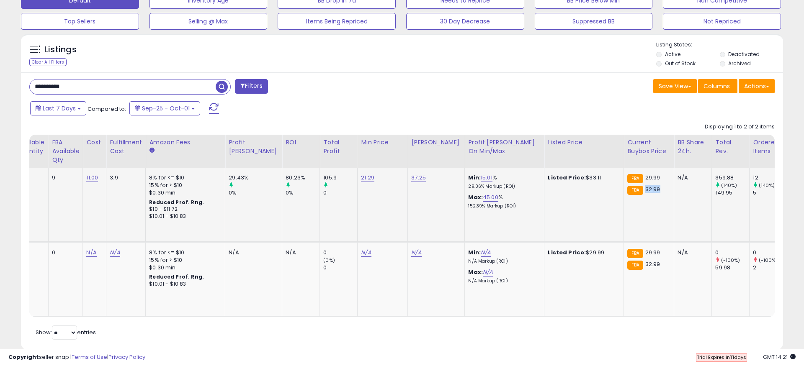
drag, startPoint x: 633, startPoint y: 187, endPoint x: 615, endPoint y: 188, distance: 17.6
click at [627, 188] on div "FBA 32.99" at bounding box center [647, 190] width 40 height 8
drag, startPoint x: 616, startPoint y: 176, endPoint x: 630, endPoint y: 176, distance: 14.2
click at [645, 176] on span "29.99" at bounding box center [652, 178] width 15 height 8
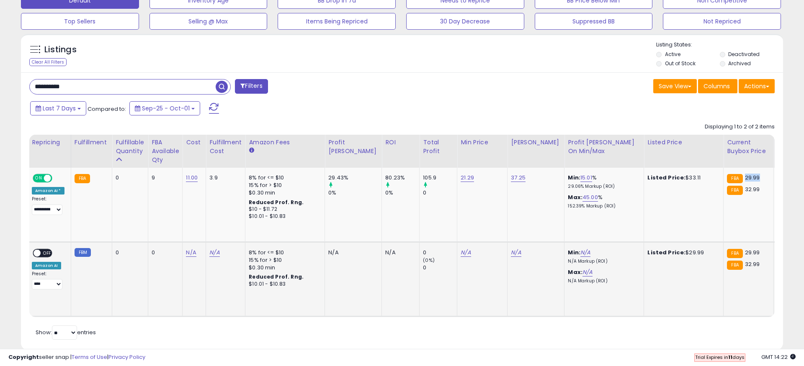
drag, startPoint x: 674, startPoint y: 247, endPoint x: 660, endPoint y: 246, distance: 13.8
click at [660, 249] on div "Listed Price: $29.99" at bounding box center [681, 253] width 69 height 8
click at [647, 249] on b "Listed Price:" at bounding box center [666, 253] width 38 height 8
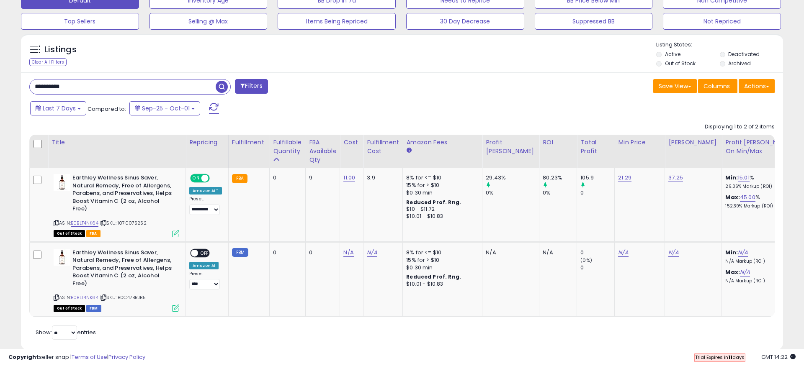
click at [471, 85] on div "Save View Save As New View Update Current View Columns Actions Import Export Vi…" at bounding box center [591, 87] width 379 height 16
drag, startPoint x: 93, startPoint y: 84, endPoint x: 37, endPoint y: 81, distance: 55.3
click at [37, 81] on input "**********" at bounding box center [123, 87] width 186 height 15
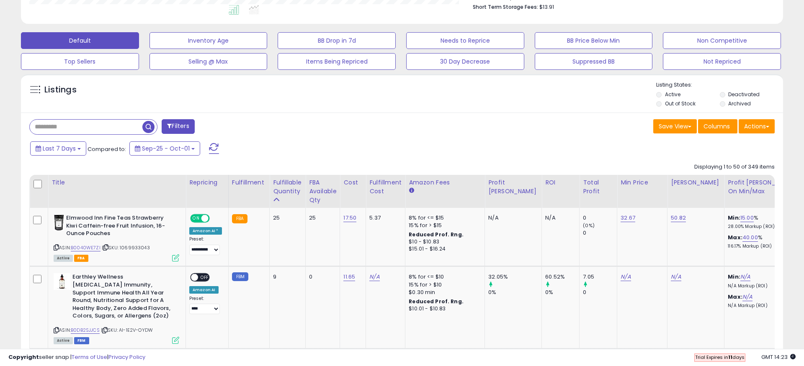
scroll to position [242, 0]
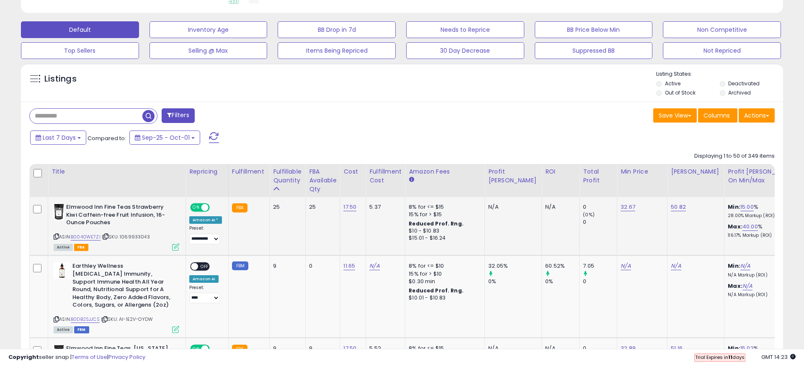
click at [302, 207] on td "25" at bounding box center [288, 226] width 36 height 59
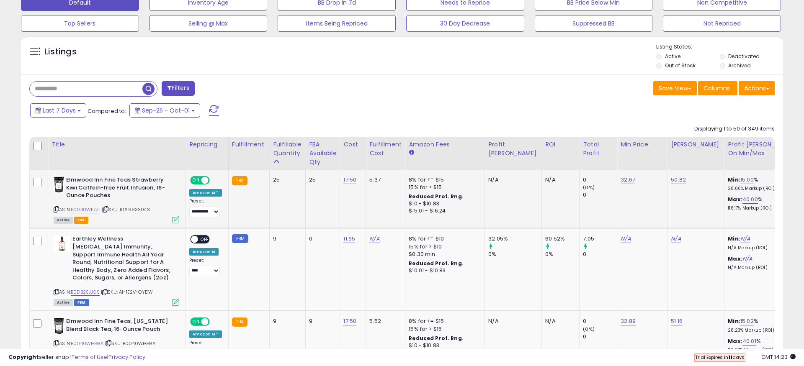
scroll to position [219, 0]
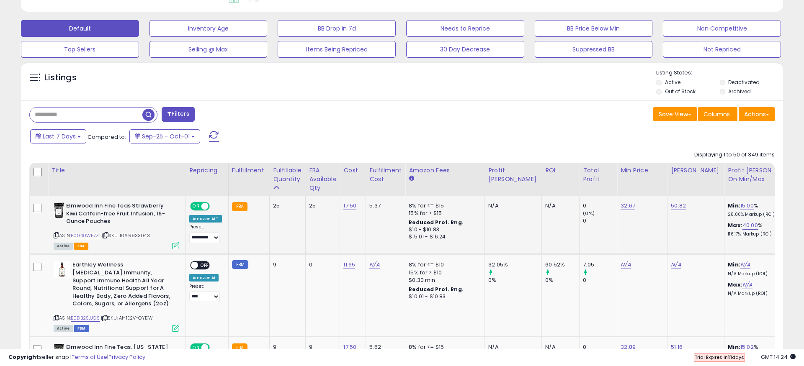
scroll to position [249, 0]
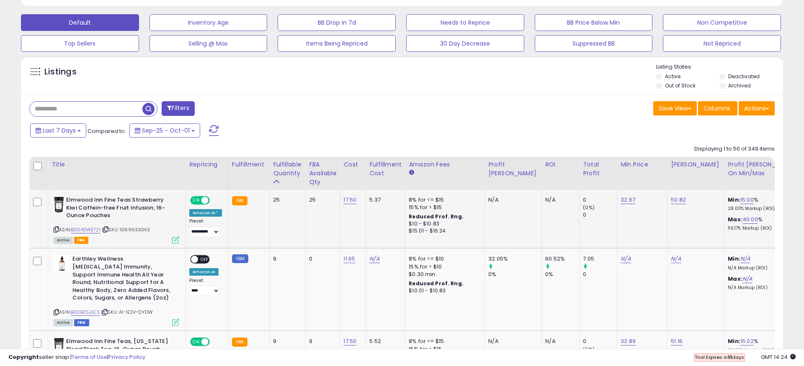
click at [306, 224] on td "25" at bounding box center [323, 219] width 34 height 59
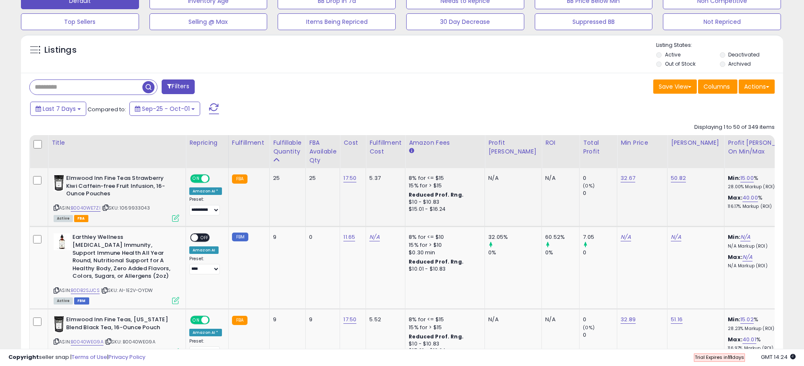
scroll to position [272, 0]
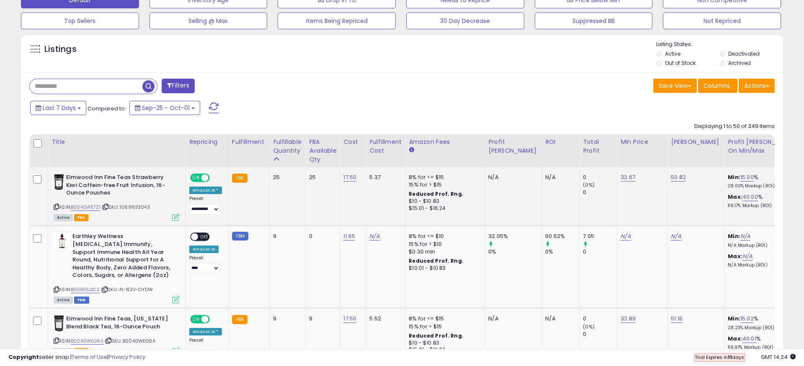
click at [237, 211] on td "FBA" at bounding box center [248, 196] width 41 height 59
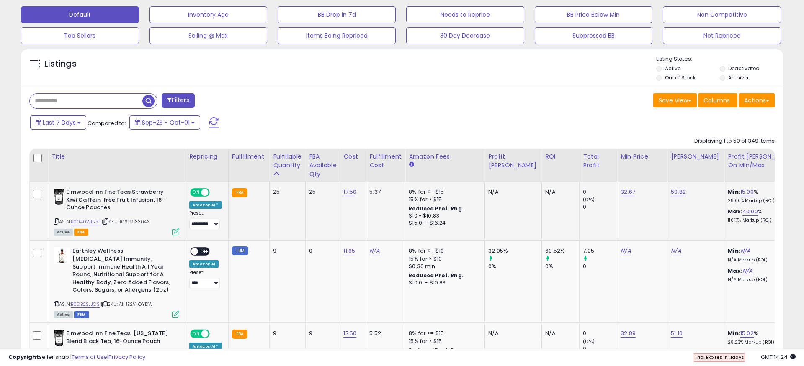
scroll to position [256, 0]
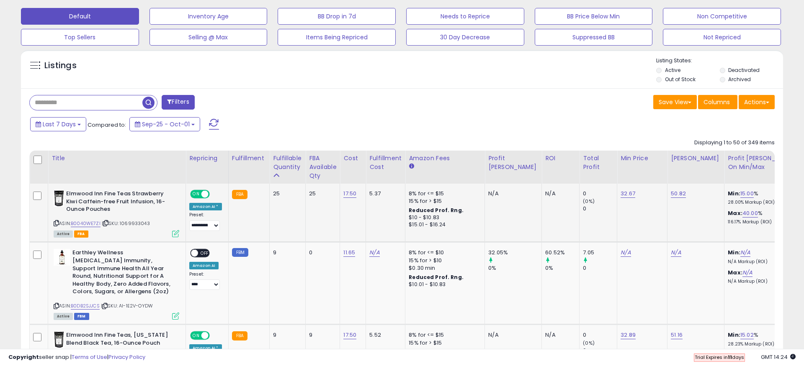
click at [278, 195] on div "25" at bounding box center [286, 194] width 26 height 8
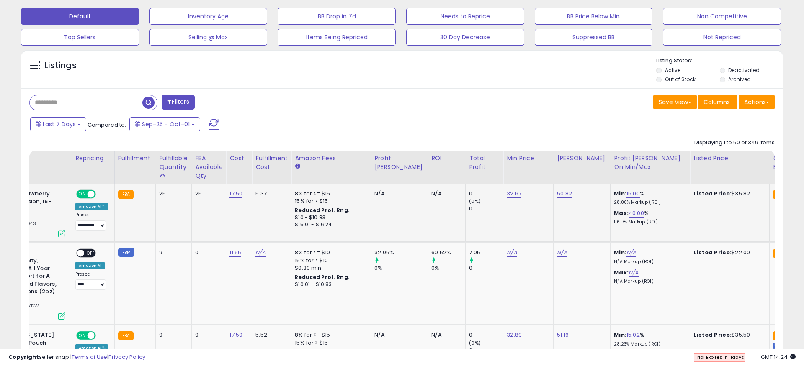
scroll to position [0, 97]
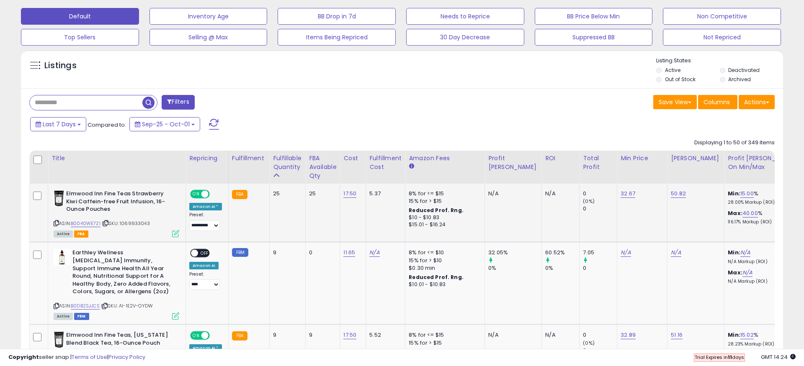
click at [311, 208] on td "25" at bounding box center [323, 213] width 34 height 59
click at [92, 222] on link "B0040WE7ZI" at bounding box center [86, 223] width 30 height 7
drag, startPoint x: 270, startPoint y: 193, endPoint x: 279, endPoint y: 193, distance: 8.4
click at [279, 193] on div "25" at bounding box center [286, 194] width 26 height 8
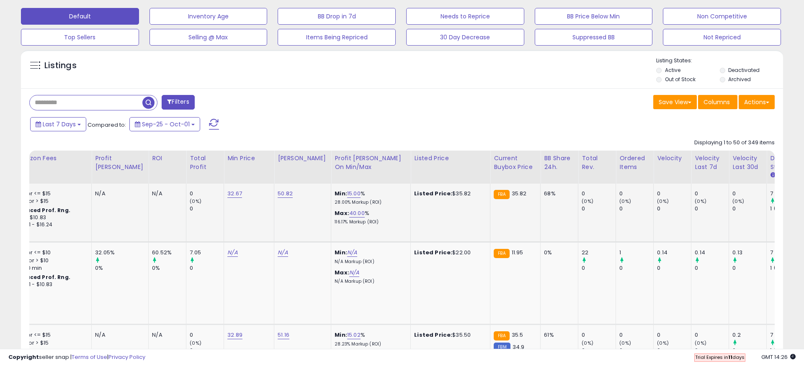
scroll to position [0, 421]
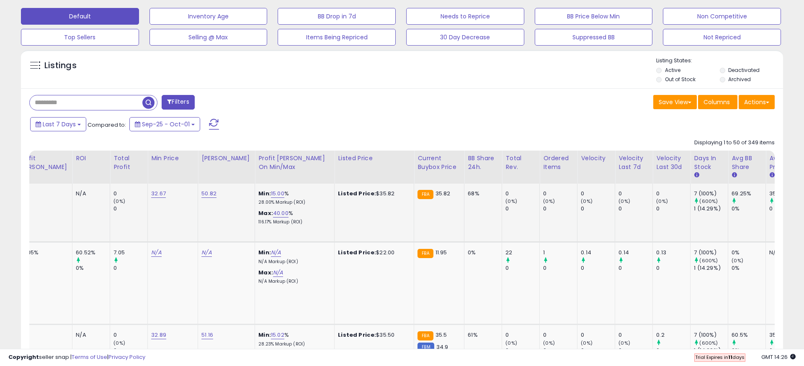
drag, startPoint x: 672, startPoint y: 195, endPoint x: 658, endPoint y: 194, distance: 14.3
click at [658, 194] on tr "**********" at bounding box center [181, 213] width 1243 height 59
click at [699, 199] on small "(600%)" at bounding box center [708, 201] width 18 height 7
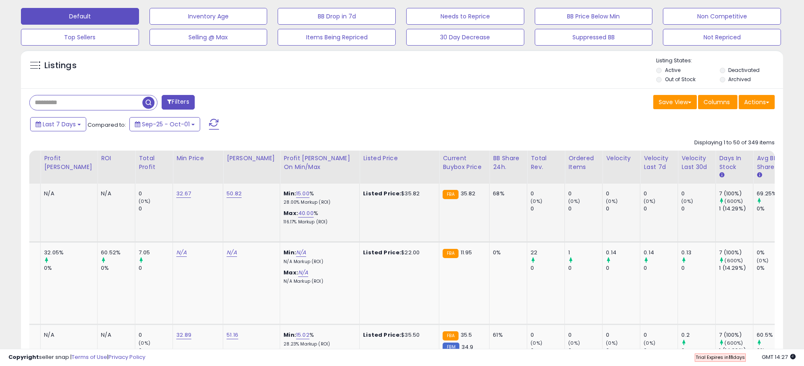
scroll to position [0, 436]
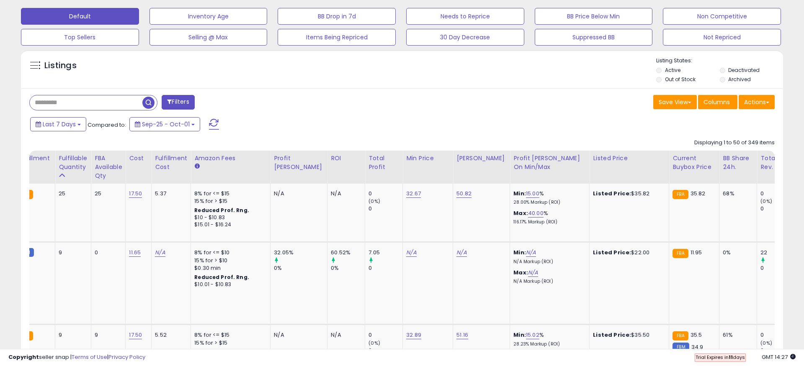
click at [604, 127] on div "Last 7 Days Compared to: Sep-25 - Oct-01" at bounding box center [401, 125] width 758 height 19
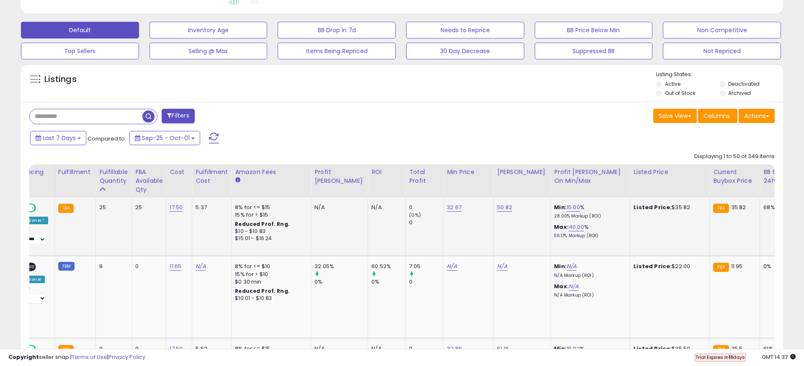
scroll to position [0, 110]
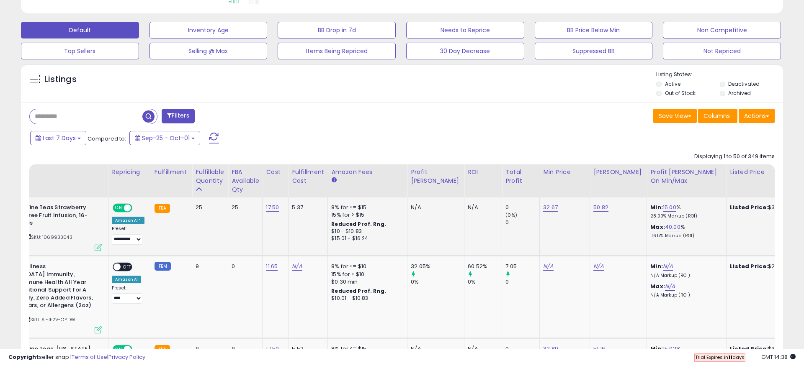
click at [591, 219] on td "50.82" at bounding box center [618, 227] width 57 height 59
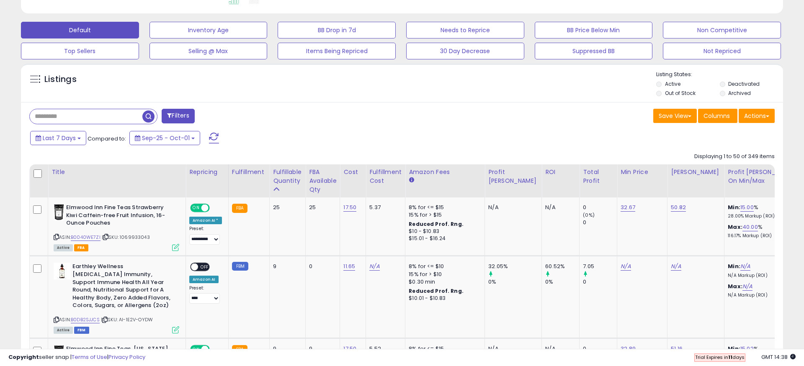
click at [573, 134] on div "Last 7 Days Compared to: Sep-25 - Oct-01" at bounding box center [307, 139] width 559 height 19
click at [397, 91] on div "Listings" at bounding box center [402, 85] width 762 height 28
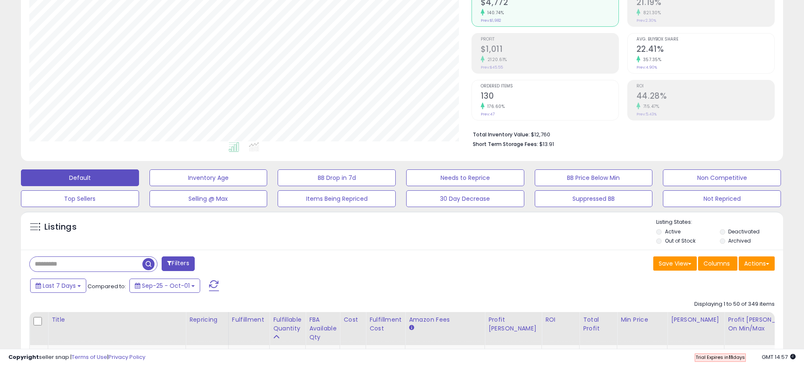
scroll to position [100, 0]
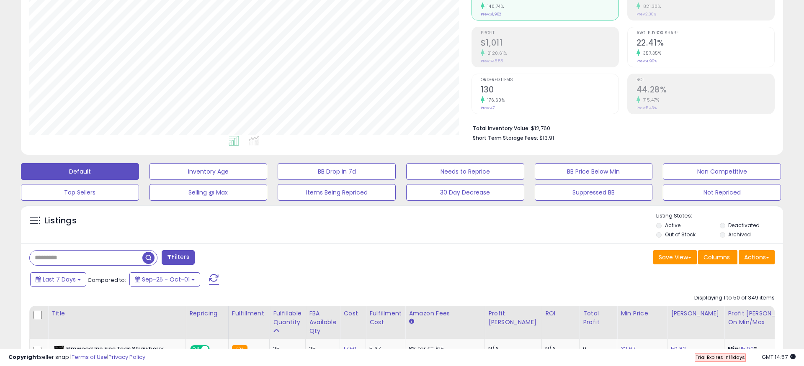
click at [108, 257] on input "text" at bounding box center [86, 258] width 113 height 15
paste input "**********"
type input "**********"
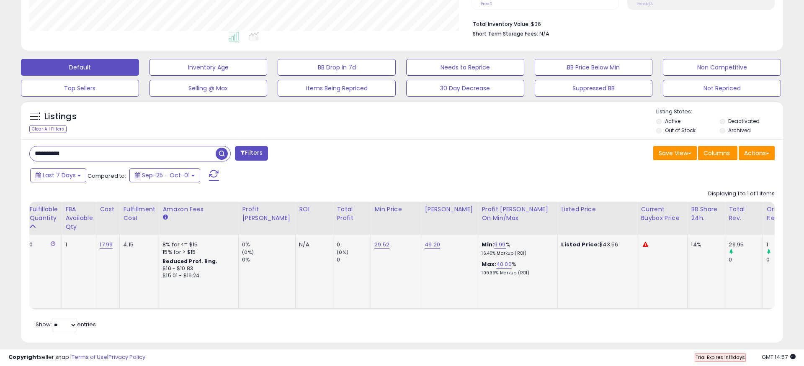
scroll to position [0, 267]
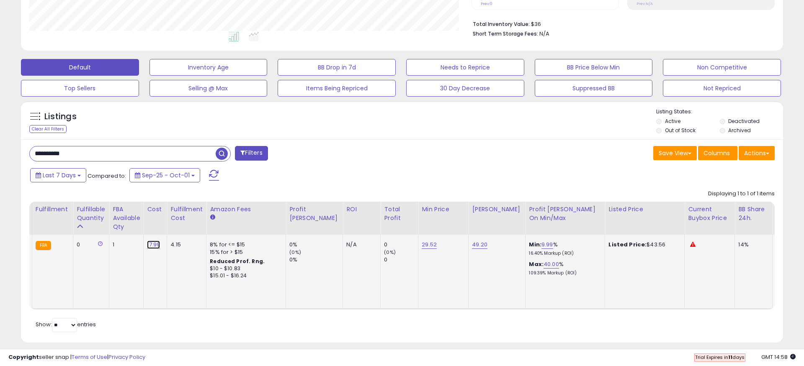
click at [148, 245] on link "17.99" at bounding box center [153, 245] width 13 height 8
type input "*****"
click button "submit" at bounding box center [180, 223] width 14 height 13
click at [472, 245] on link "49.20" at bounding box center [479, 245] width 15 height 8
click at [432, 287] on td "29.52" at bounding box center [443, 272] width 50 height 74
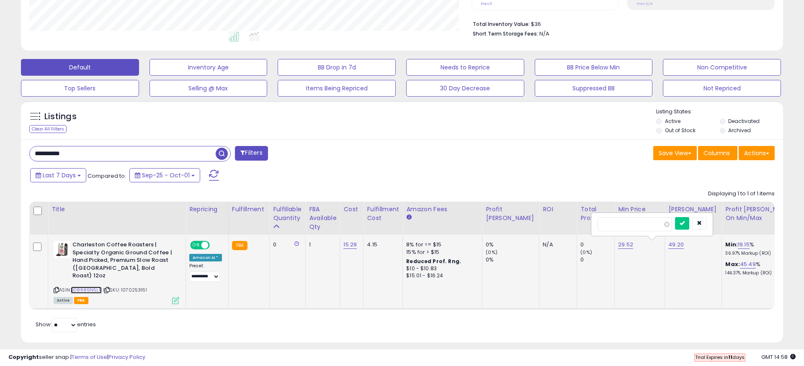
click at [83, 287] on link "B08R89N5LR" at bounding box center [86, 290] width 31 height 7
click at [702, 222] on icon "button" at bounding box center [699, 223] width 5 height 5
click at [738, 245] on link "19.15" at bounding box center [744, 245] width 12 height 8
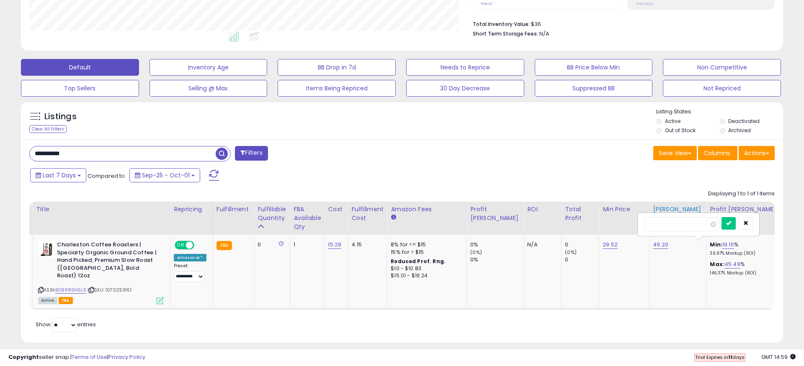
drag, startPoint x: 673, startPoint y: 226, endPoint x: 627, endPoint y: 225, distance: 45.2
click at [627, 225] on table "Title Repricing" at bounding box center [634, 256] width 1241 height 108
type input "**"
click button "submit" at bounding box center [728, 223] width 14 height 13
click at [653, 247] on link "49.20" at bounding box center [660, 245] width 15 height 8
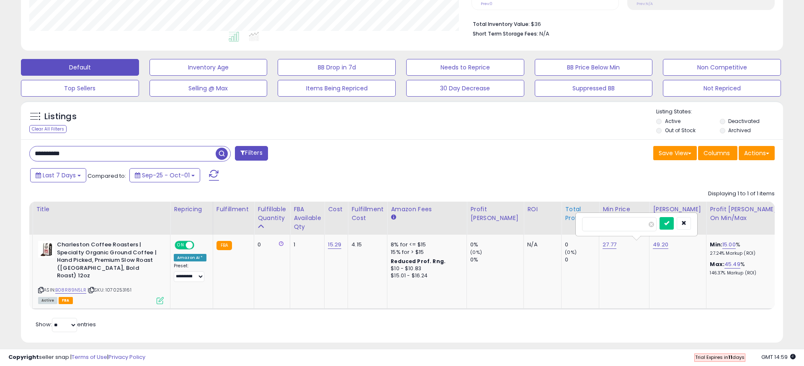
drag, startPoint x: 614, startPoint y: 224, endPoint x: 575, endPoint y: 223, distance: 39.4
click at [575, 223] on table "Title Repricing" at bounding box center [634, 256] width 1241 height 108
type input "*****"
click at [669, 226] on icon "submit" at bounding box center [666, 223] width 5 height 5
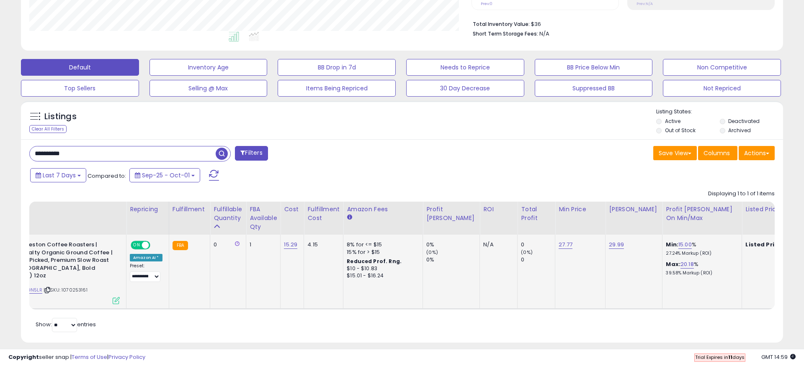
scroll to position [0, 52]
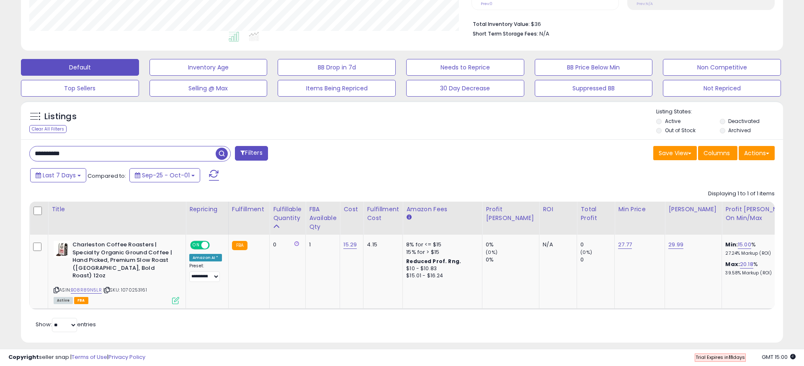
click at [374, 189] on div "Displaying 1 to 1 of 1 items Title Repricing" at bounding box center [401, 248] width 745 height 124
